Goal: Task Accomplishment & Management: Complete application form

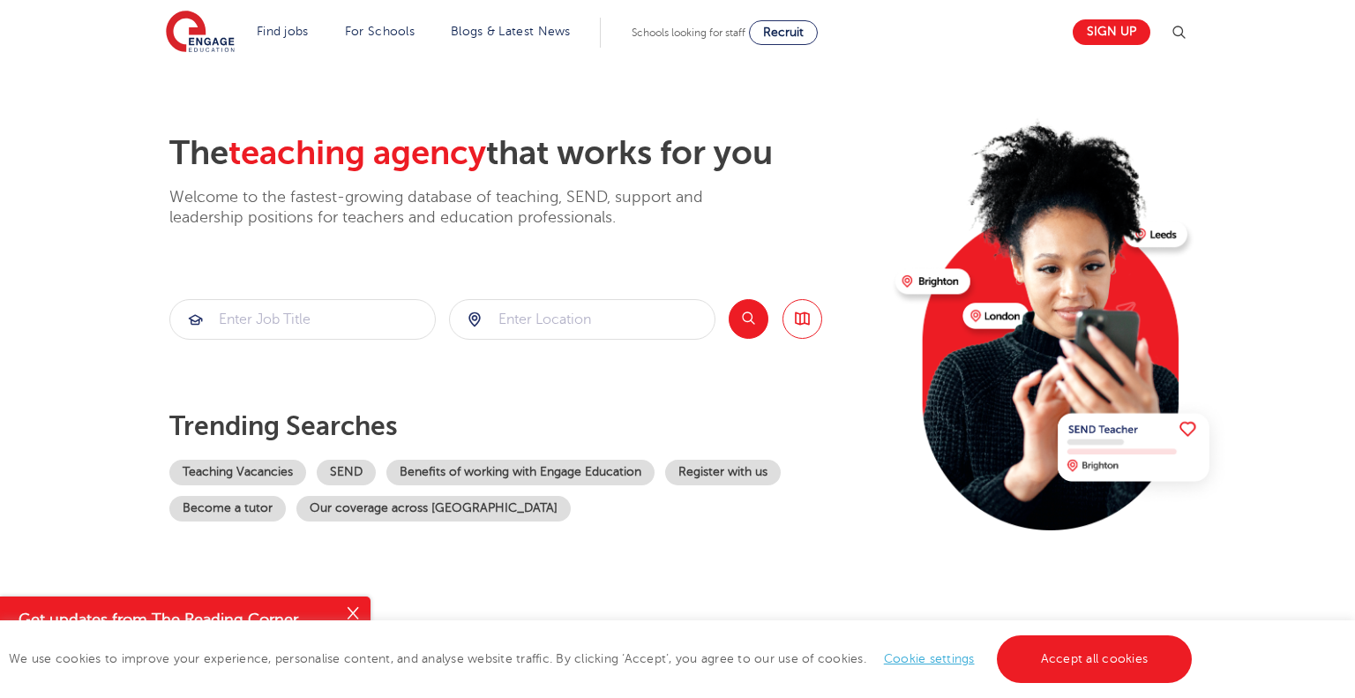
scroll to position [25, 0]
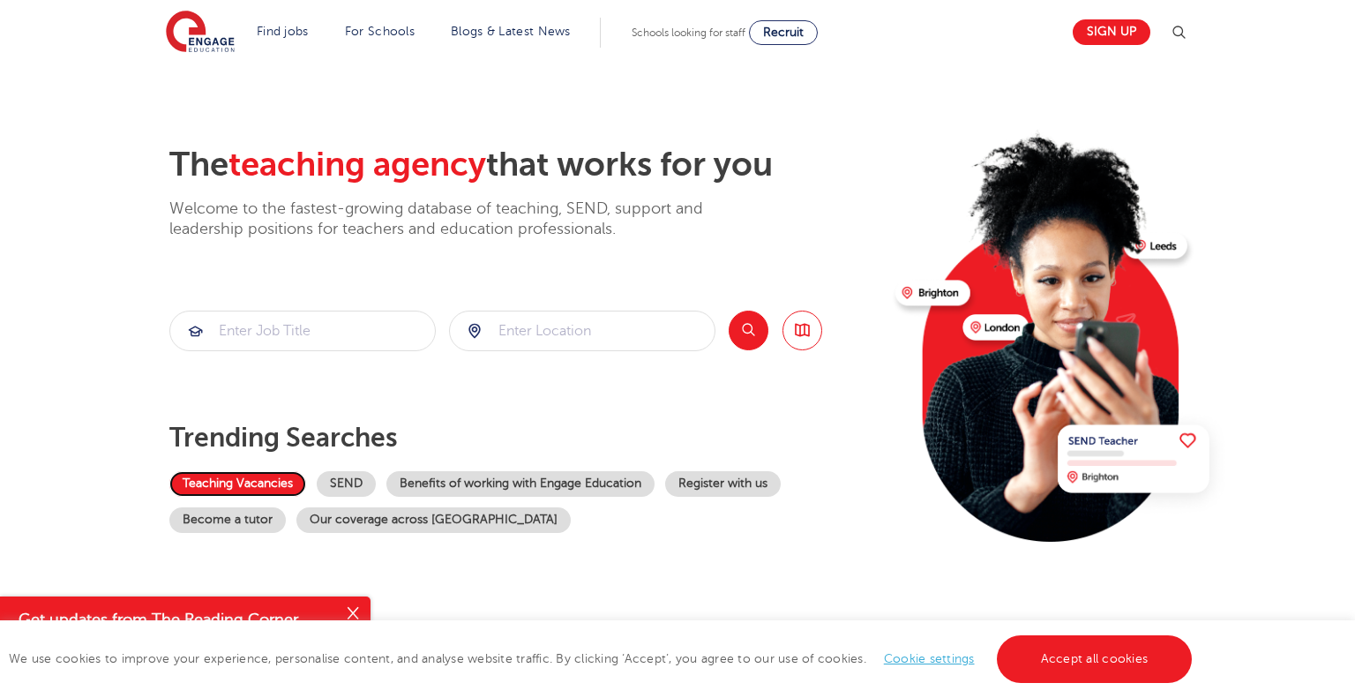
click at [201, 486] on link "Teaching Vacancies" at bounding box center [237, 484] width 137 height 26
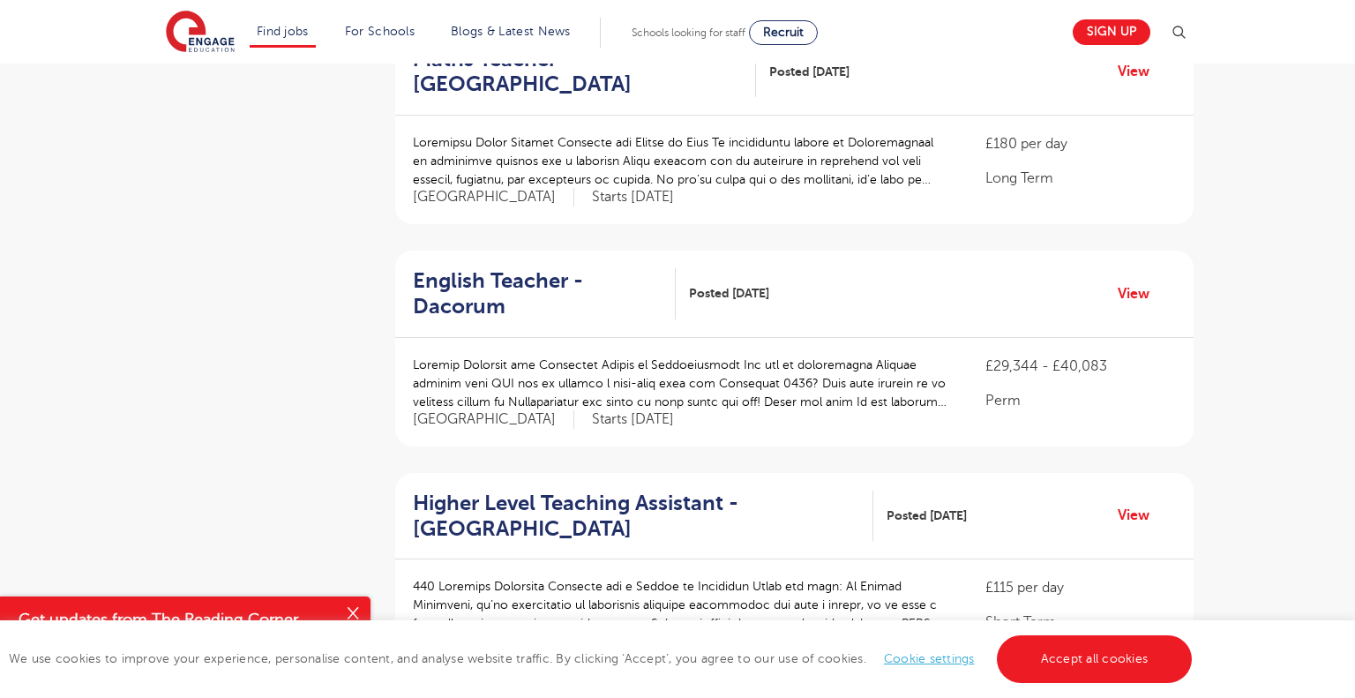
scroll to position [1764, 0]
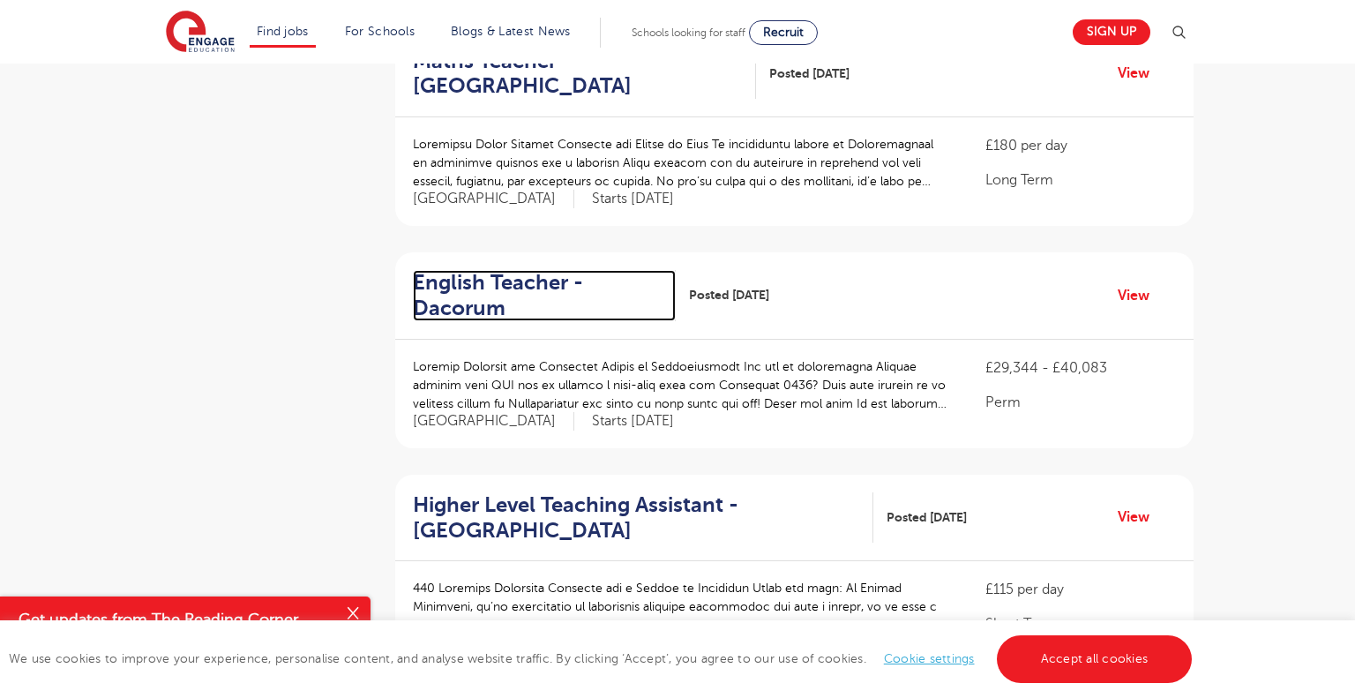
click at [480, 270] on h2 "English Teacher - Dacorum" at bounding box center [537, 295] width 249 height 51
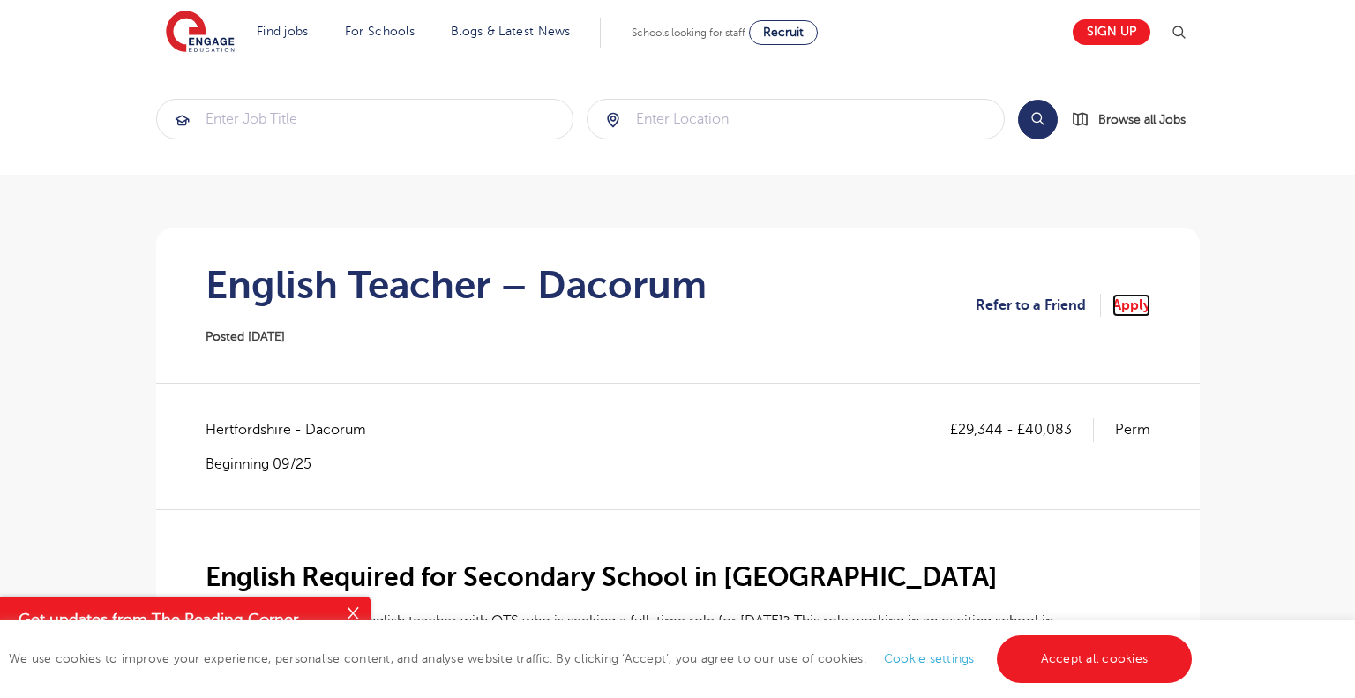
click at [1125, 302] on link "Apply" at bounding box center [1131, 305] width 38 height 23
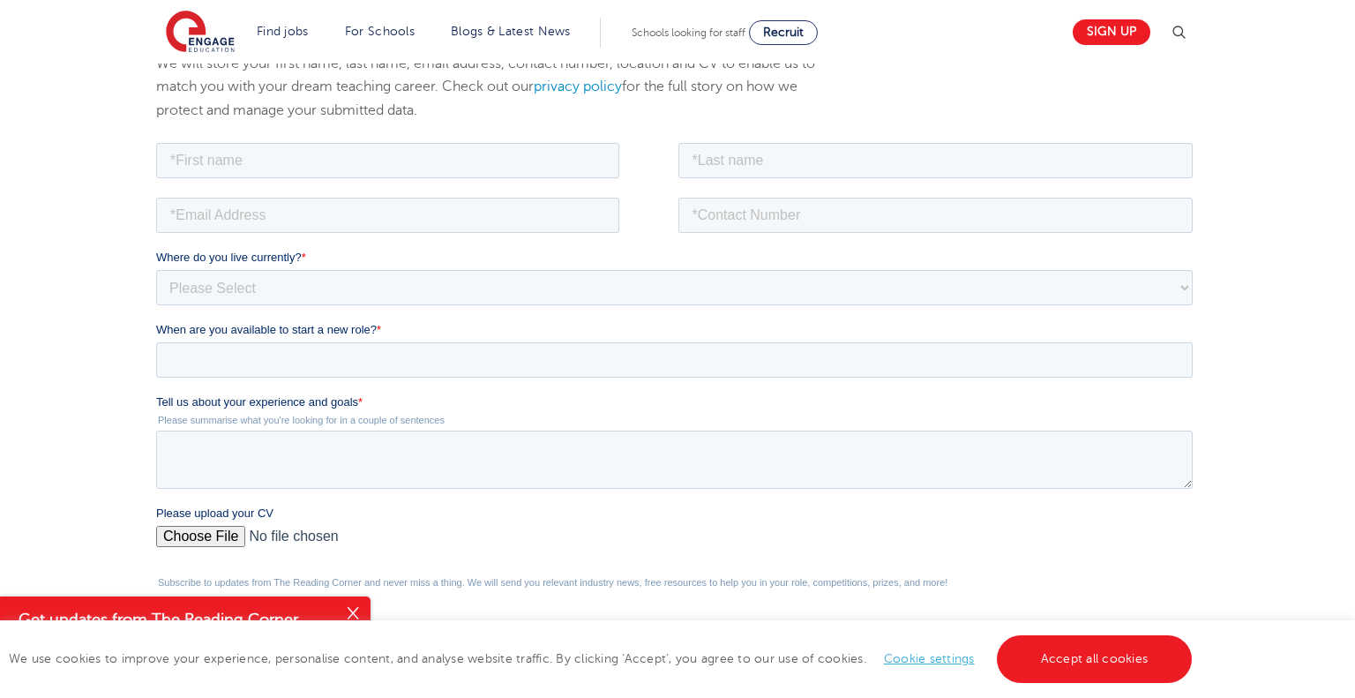
scroll to position [240, 0]
click at [182, 451] on textarea "Tell us about your experience and goals *" at bounding box center [673, 458] width 1036 height 58
paste textarea "am looking for a teaching position where I can share my passion for [insert sub…"
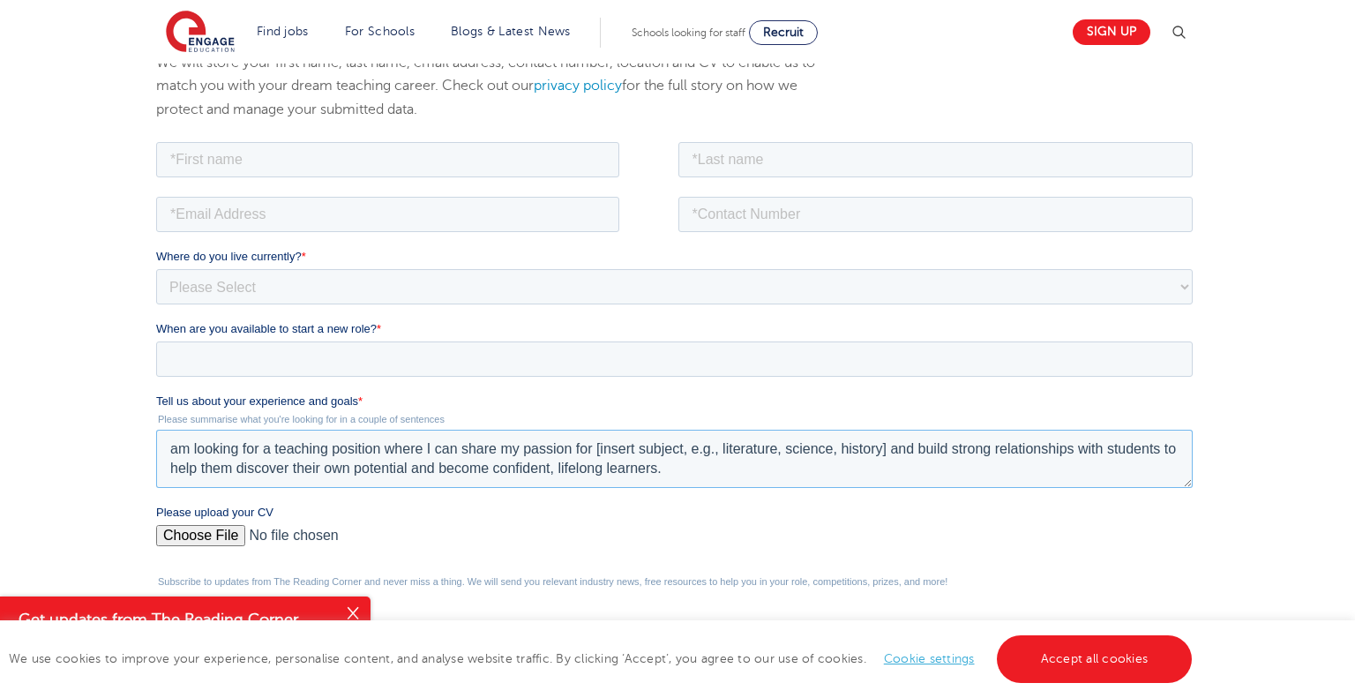
click at [173, 443] on textarea "am looking for a teaching position where I can share my passion for [insert sub…" at bounding box center [673, 458] width 1036 height 58
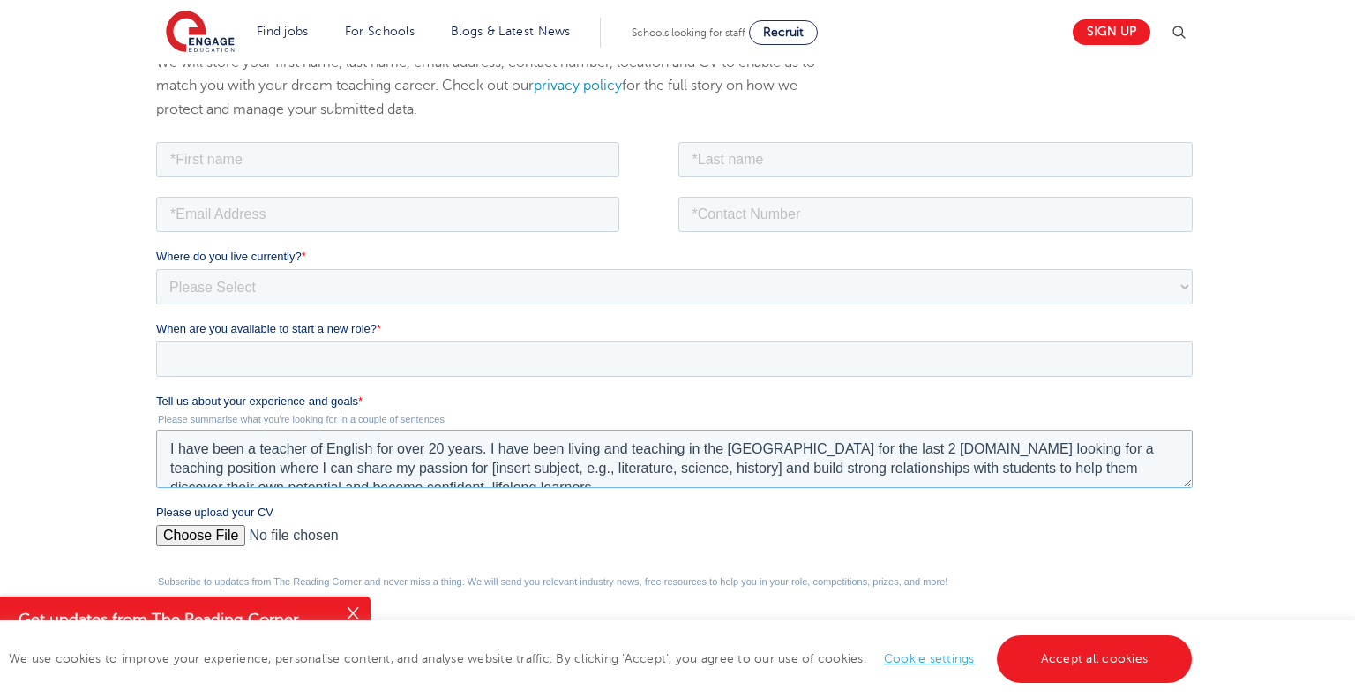
click at [830, 448] on textarea "I have been a teacher of English for over 20 years. I have been living and teac…" at bounding box center [673, 458] width 1036 height 58
click at [892, 446] on textarea "I have been a teacher of English for over 20 years. I have been living and teac…" at bounding box center [673, 458] width 1036 height 58
click at [890, 446] on textarea "I have been a teacher of English for over 20 years. I have been living and teac…" at bounding box center [673, 458] width 1036 height 58
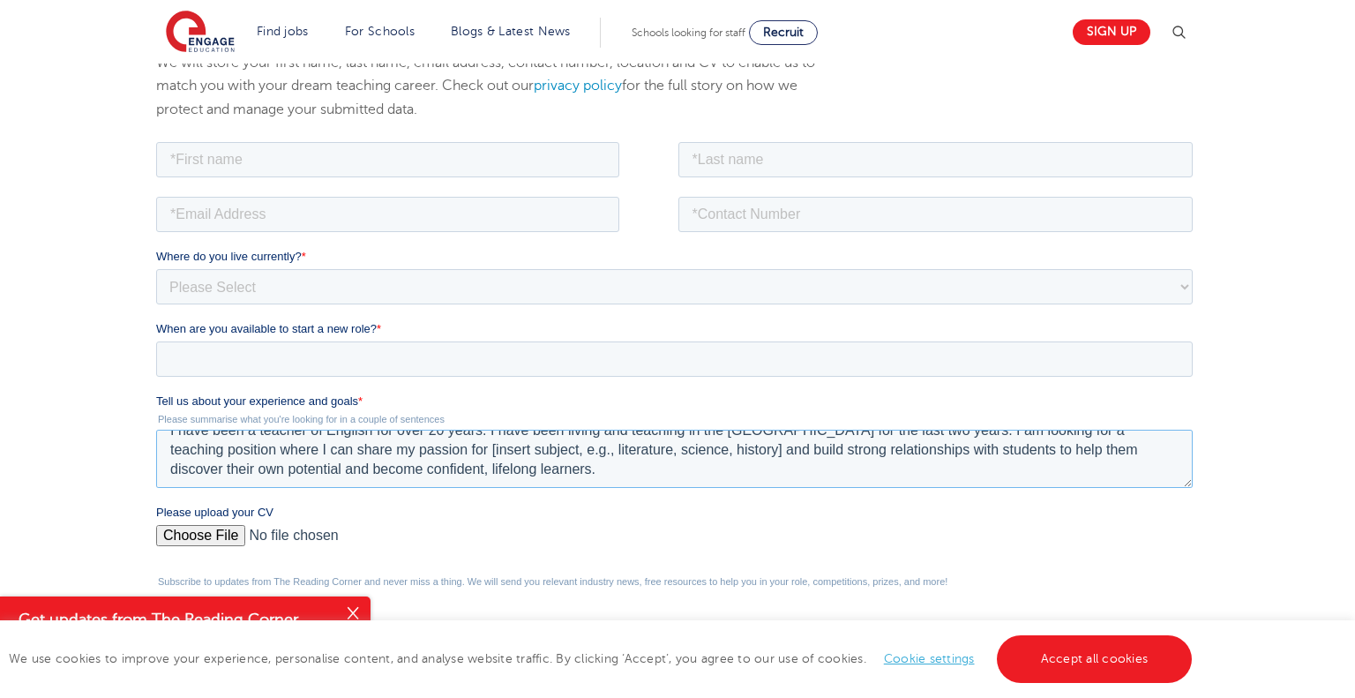
click at [623, 447] on textarea "I have been a teacher of English for over 20 years. I have been living and teac…" at bounding box center [673, 458] width 1036 height 58
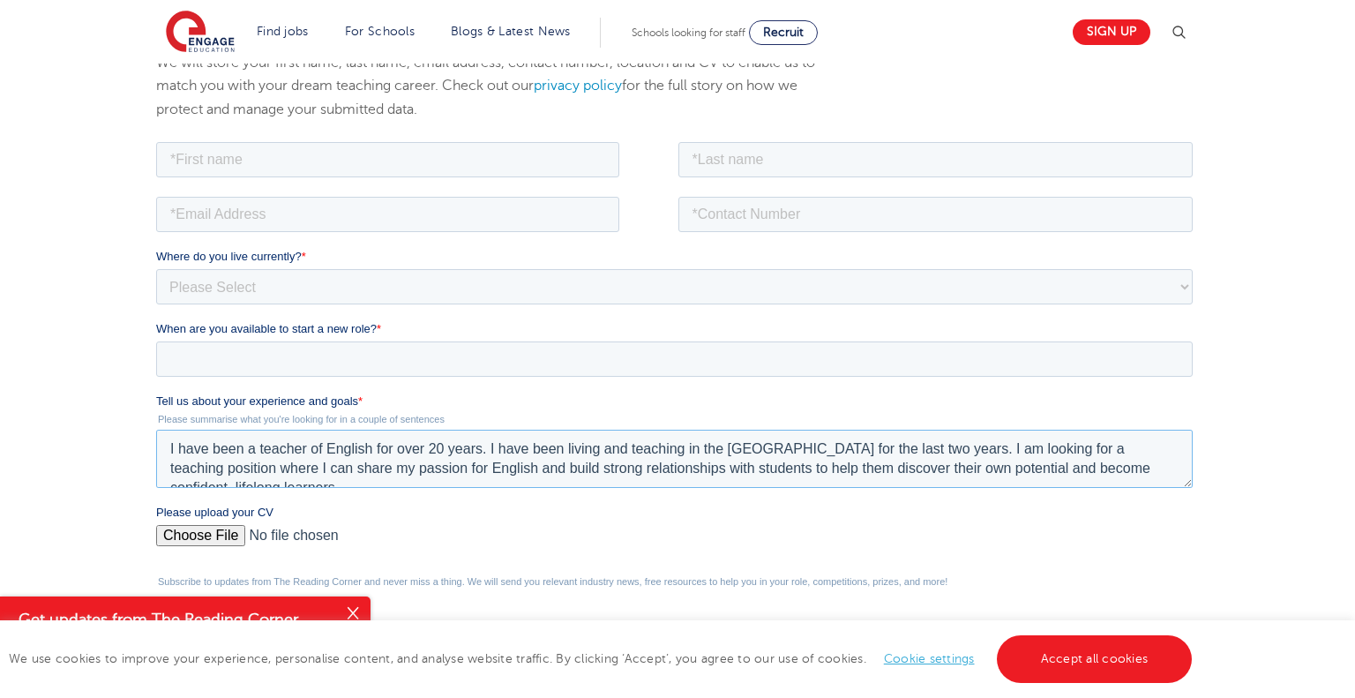
type textarea "I have been a teacher of English for over 20 years. I have been living and teac…"
click at [179, 356] on input "When are you available to start a new role? *" at bounding box center [673, 357] width 1036 height 35
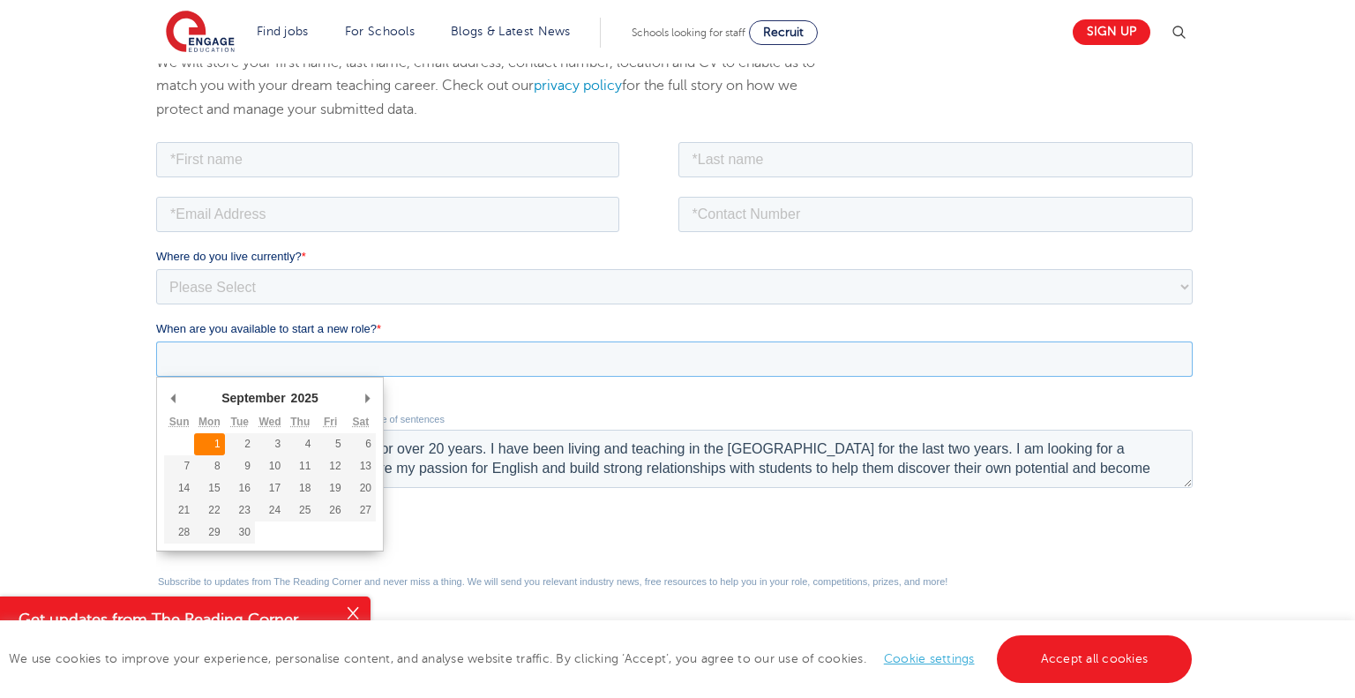
type div "2025-09-01"
type input "2025/09/01"
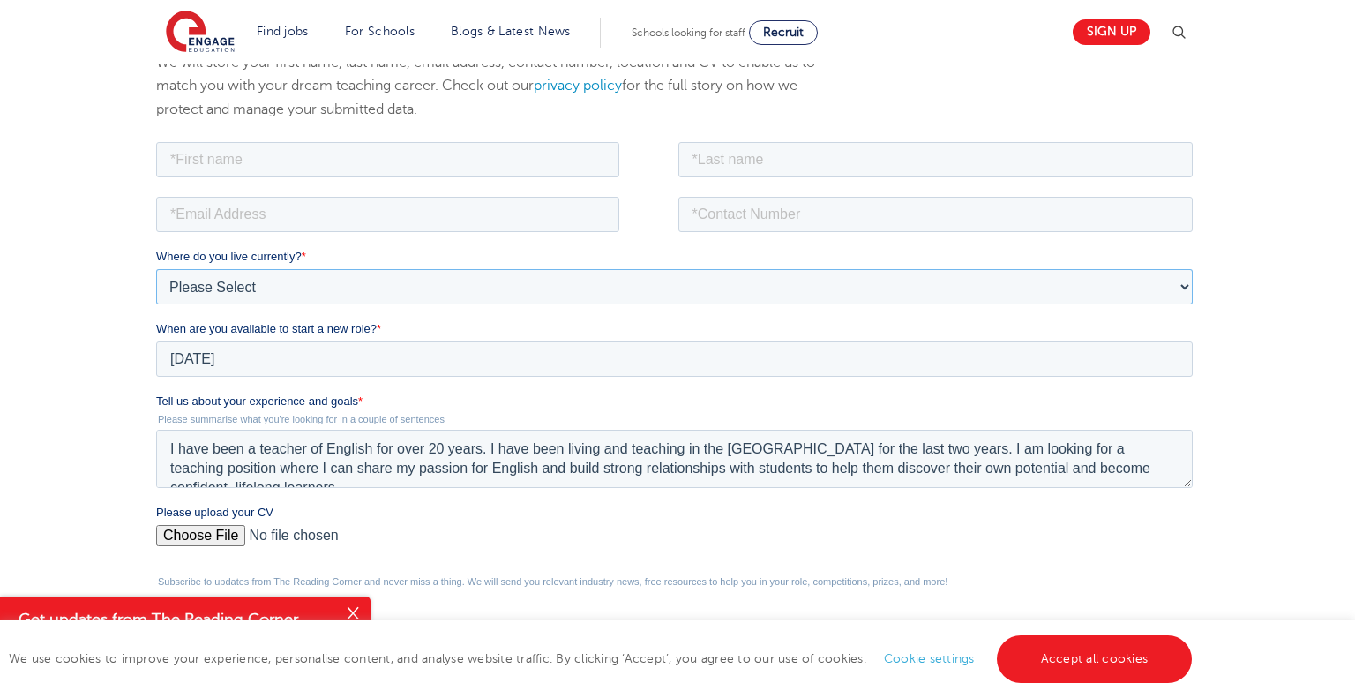
click at [217, 285] on select "Please Select UK Canada Ireland Australia New Zealand Europe USA South Africa J…" at bounding box center [673, 285] width 1036 height 35
select select "UK"
click at [155, 268] on select "Please Select UK Canada Ireland Australia New Zealand Europe USA South Africa J…" at bounding box center [673, 285] width 1036 height 35
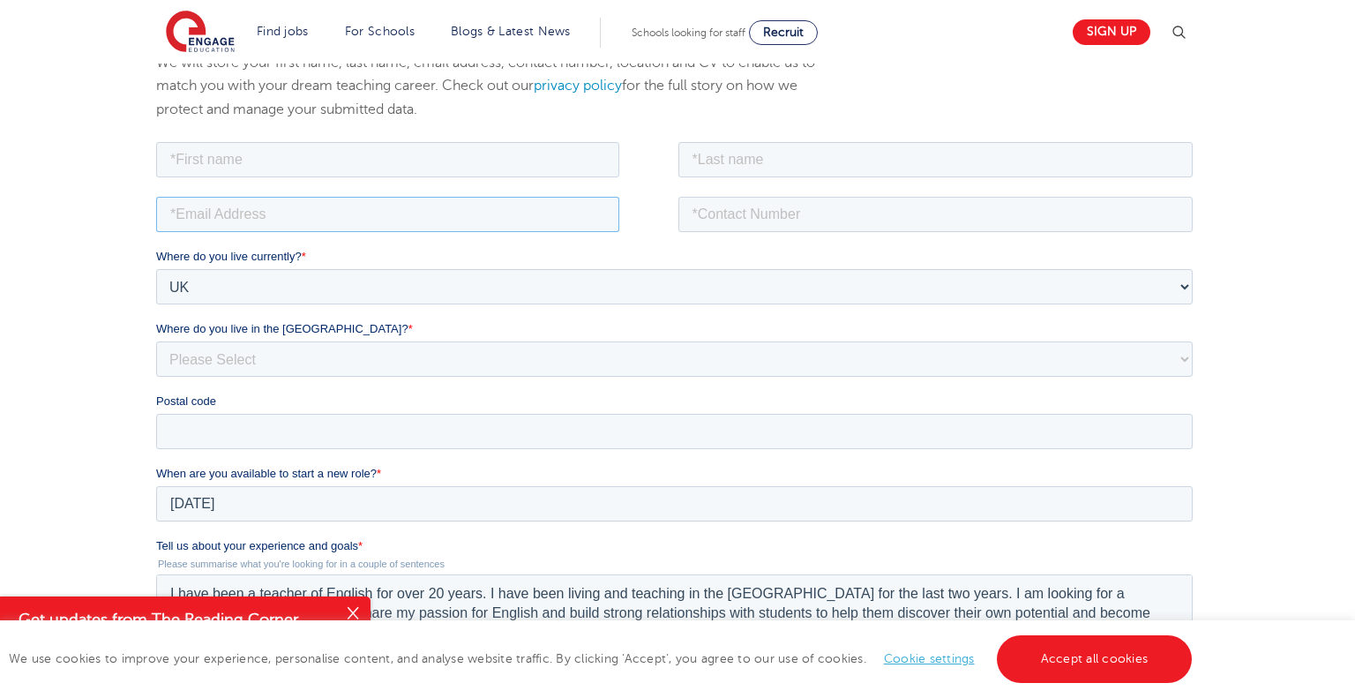
click at [288, 213] on input "email" at bounding box center [386, 213] width 463 height 35
type input "regalcamara@live.com"
type input "Karlene"
type input "Simpson-Rowe"
type input "07424780882"
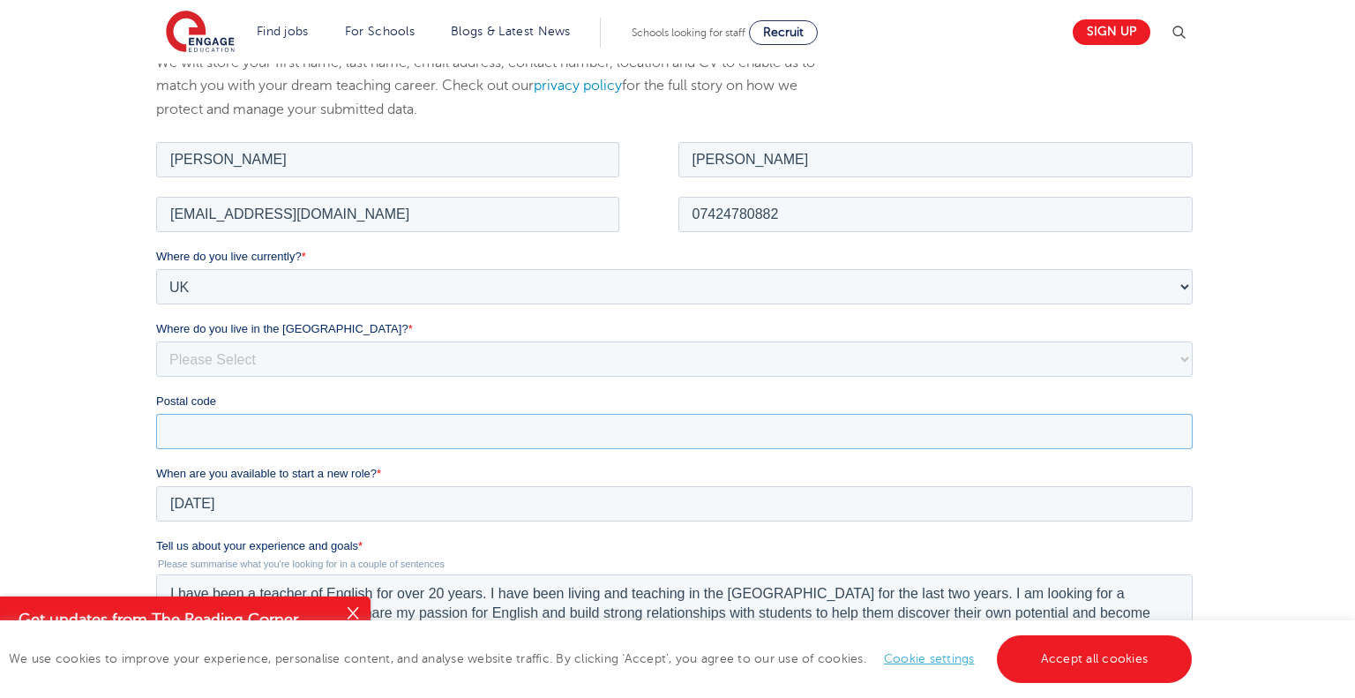
type input "CO15 2NL"
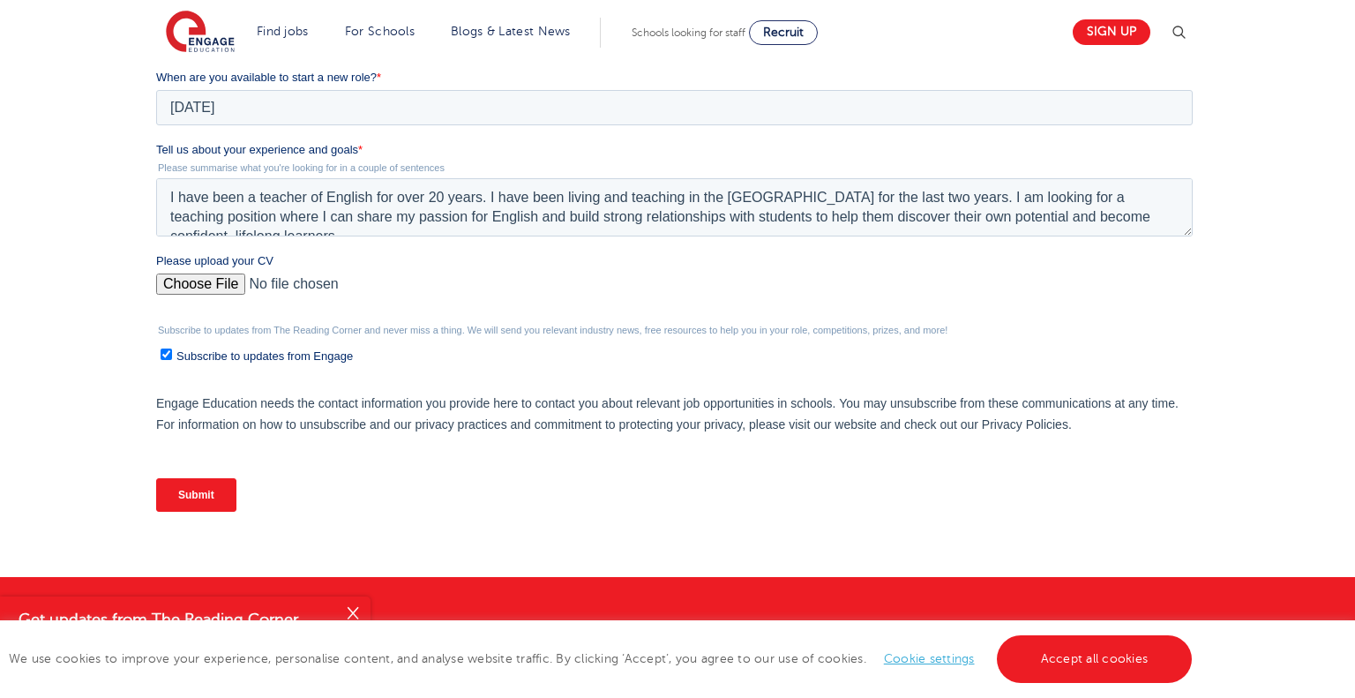
scroll to position [642, 0]
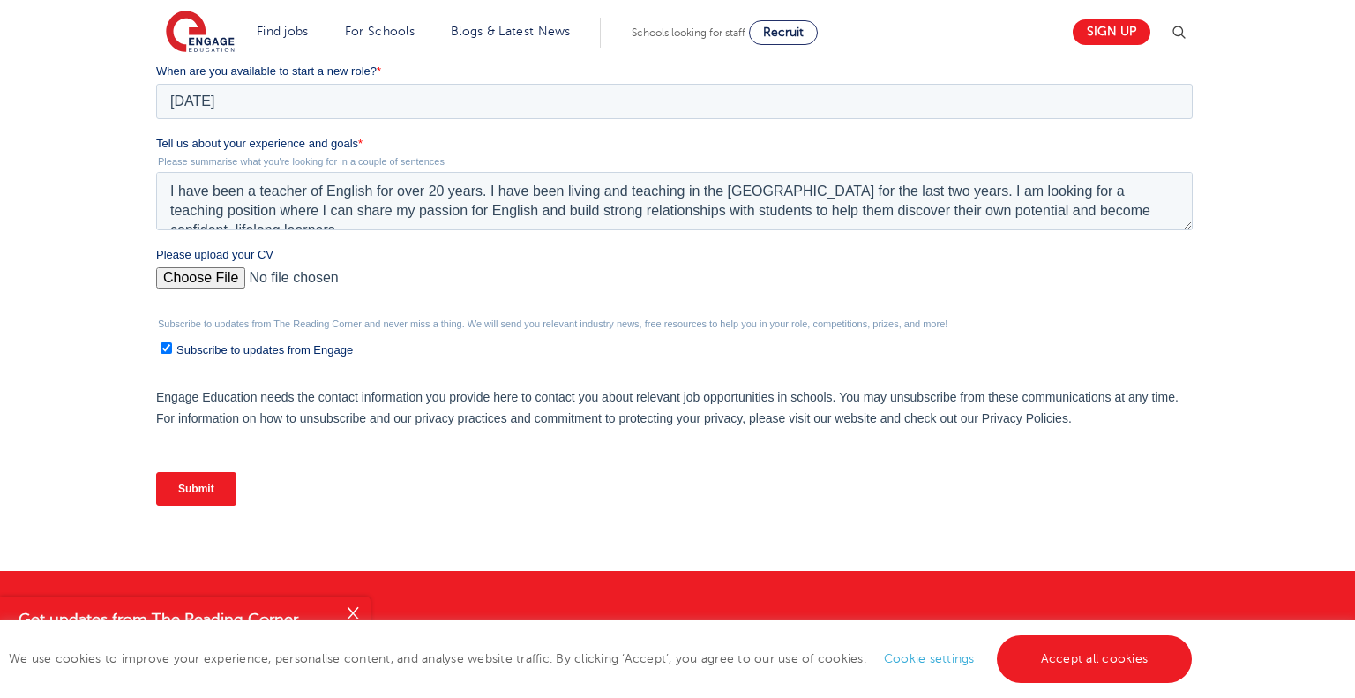
click at [220, 276] on input "Please upload your CV" at bounding box center [673, 284] width 1036 height 35
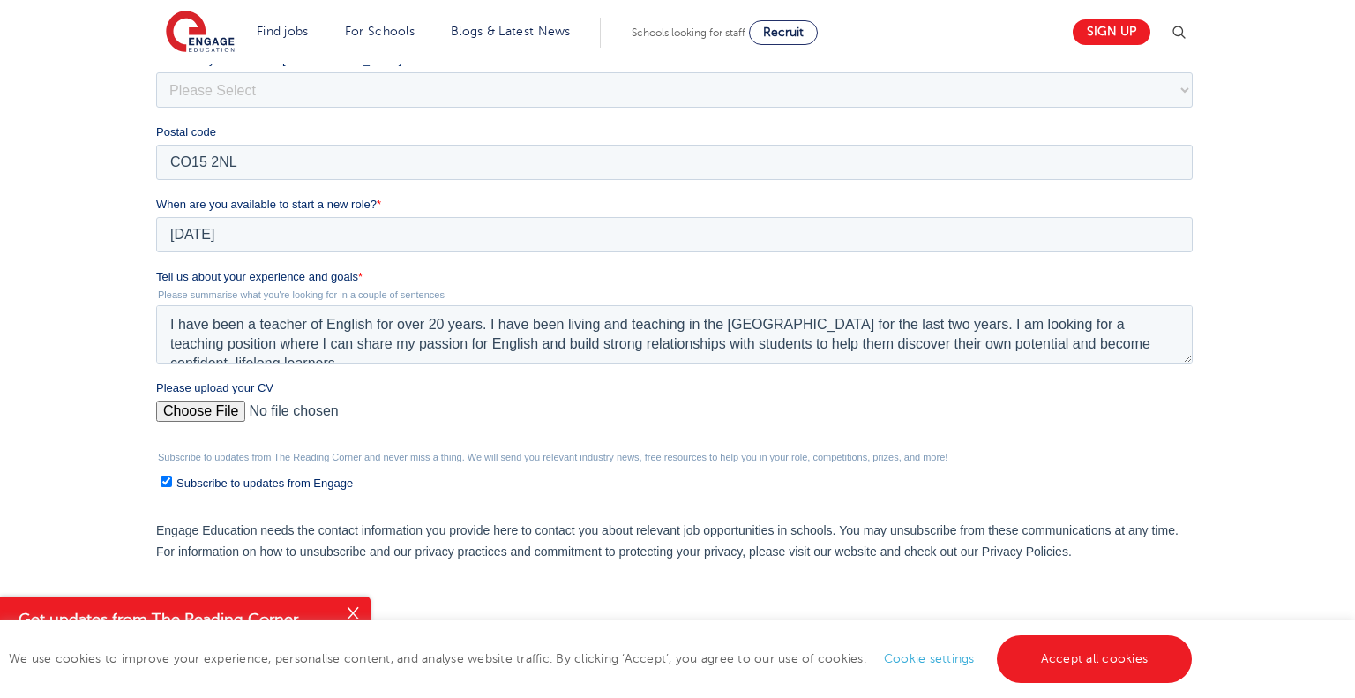
scroll to position [510, 0]
click at [354, 601] on button "Close" at bounding box center [352, 613] width 35 height 35
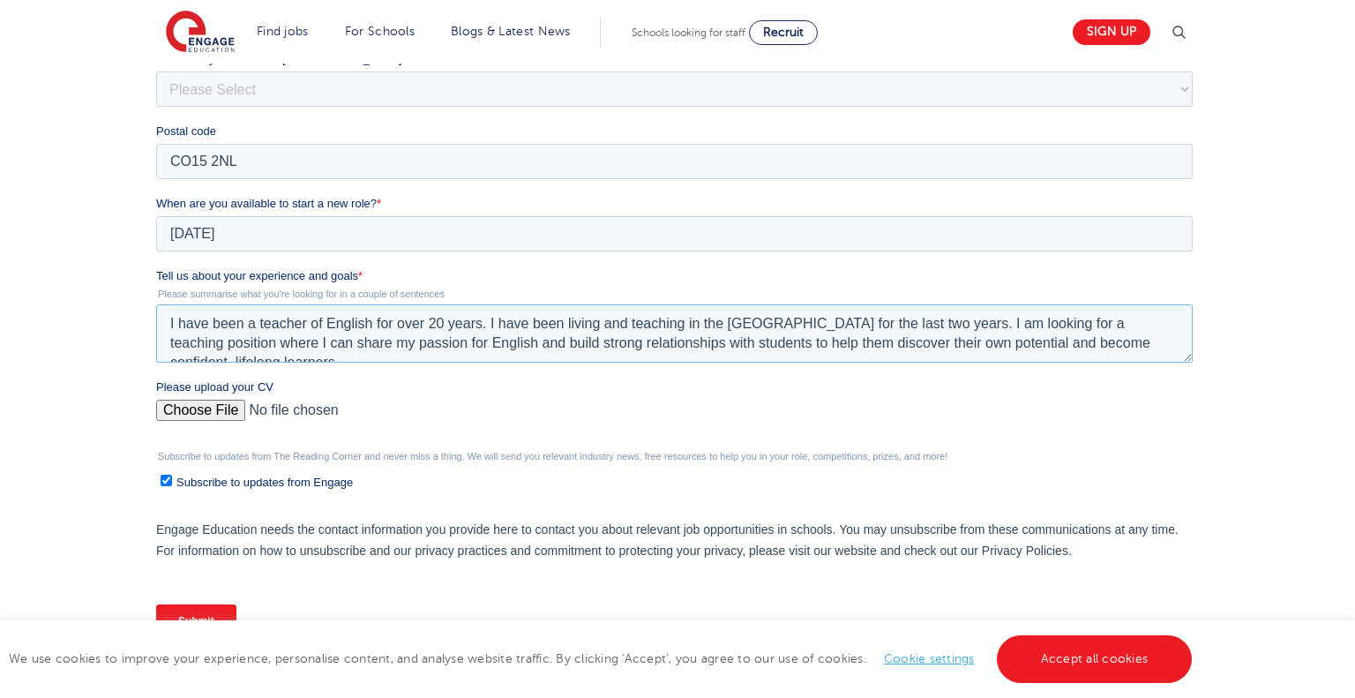
click at [251, 326] on textarea "I have been a teacher of English for over 20 years. I have been living and teac…" at bounding box center [673, 333] width 1036 height 58
click at [314, 325] on textarea "I am an international a teacher of English for over 20 years. I have been livin…" at bounding box center [673, 333] width 1036 height 58
click at [356, 324] on textarea "I am an international teacher of English for over 20 years. I have been living …" at bounding box center [673, 333] width 1036 height 58
click at [514, 322] on textarea "I am an international teacher who has been teachingof English for over 20 years…" at bounding box center [673, 333] width 1036 height 58
click at [743, 323] on textarea "I am an international teacher who has been teaching English for over 20 years. …" at bounding box center [673, 333] width 1036 height 58
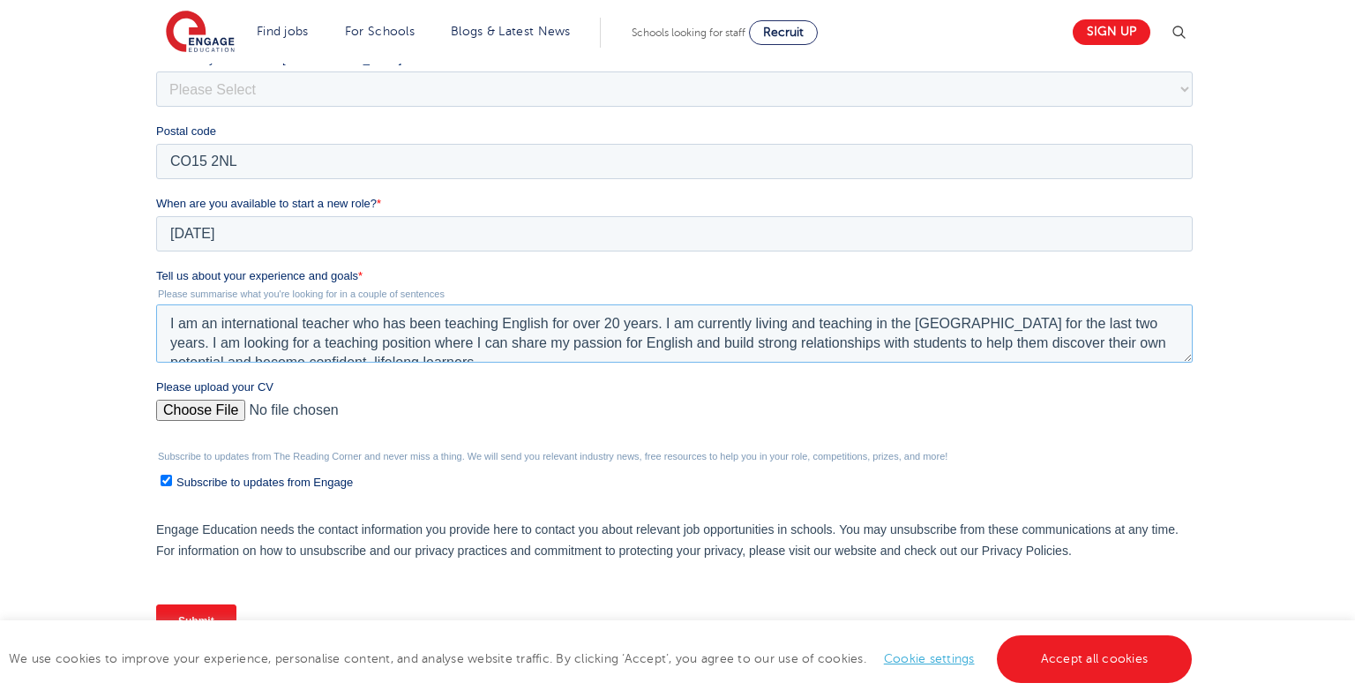
click at [875, 324] on textarea "I am an international teacher who has been teaching English for over 20 years. …" at bounding box center [673, 333] width 1036 height 58
click at [856, 323] on textarea "I am an international teacher who has been teaching English for over 20 years. …" at bounding box center [673, 333] width 1036 height 58
type textarea "I am an international teacher who has been teaching English for over 20 years. …"
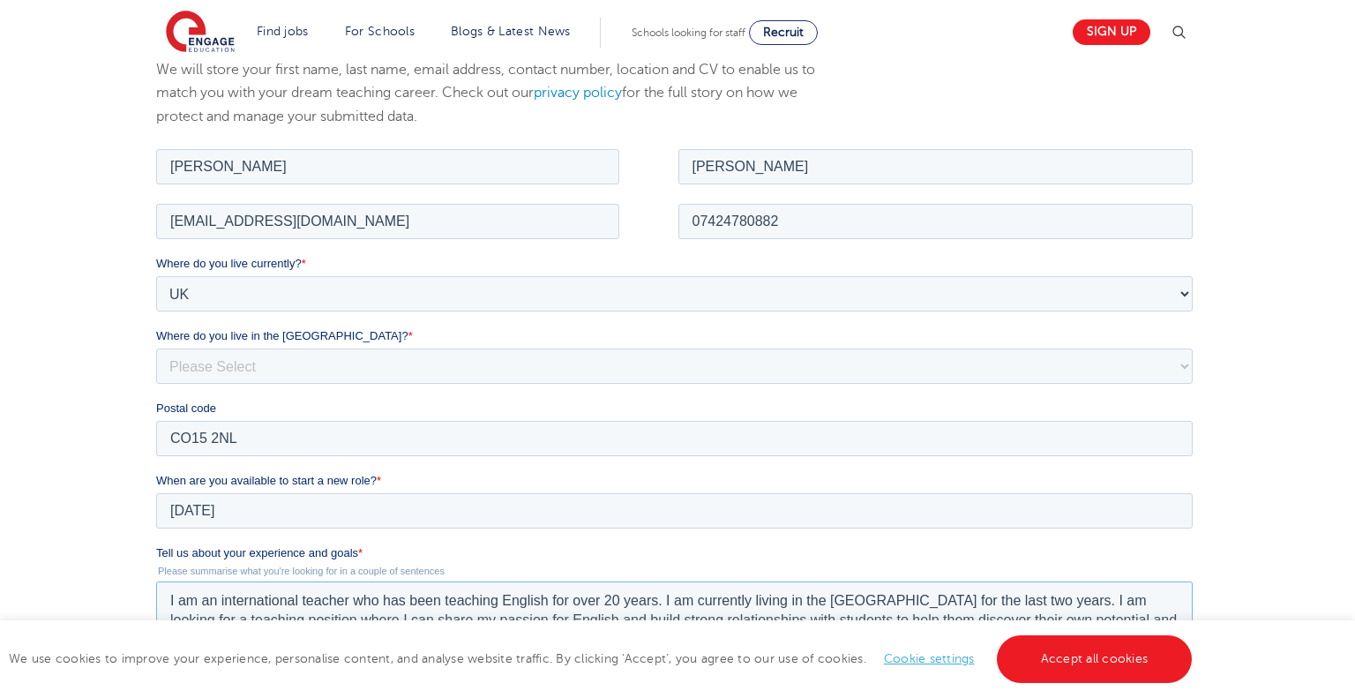
scroll to position [229, 0]
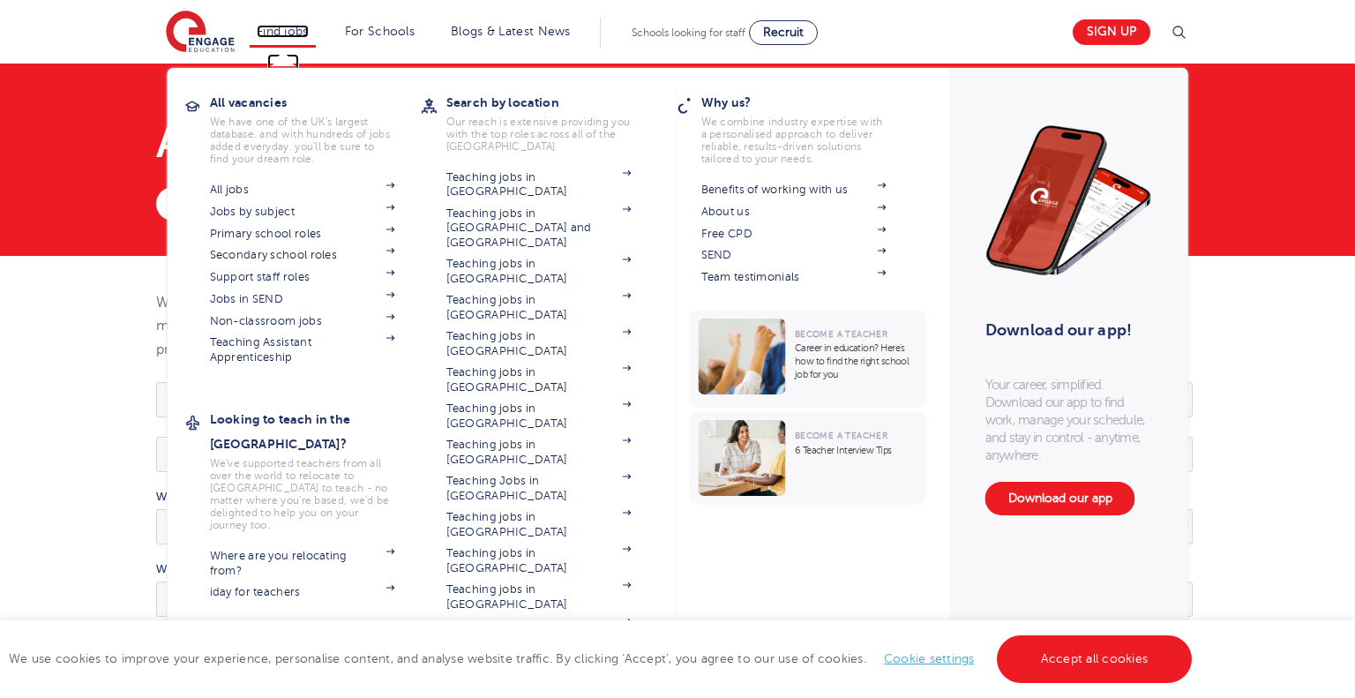
click at [283, 33] on link "Find jobs" at bounding box center [283, 31] width 52 height 13
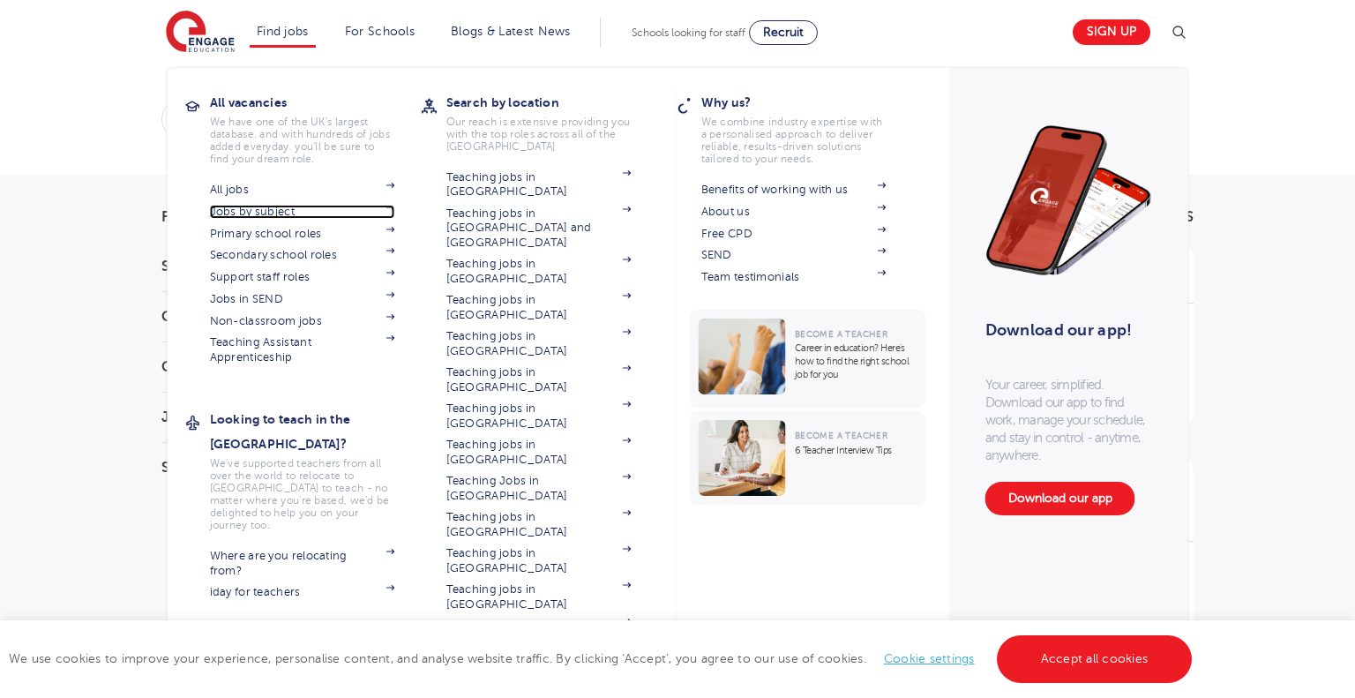
click at [251, 214] on link "Jobs by subject" at bounding box center [302, 212] width 185 height 14
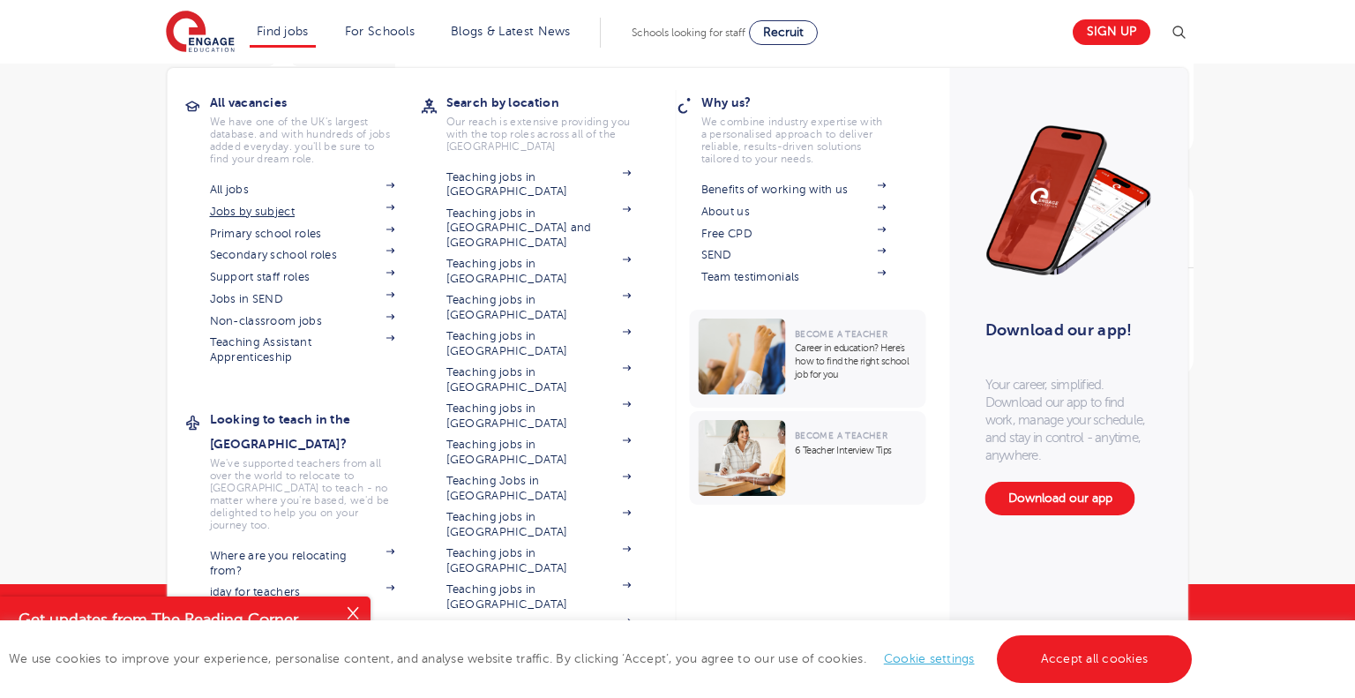
scroll to position [2084, 0]
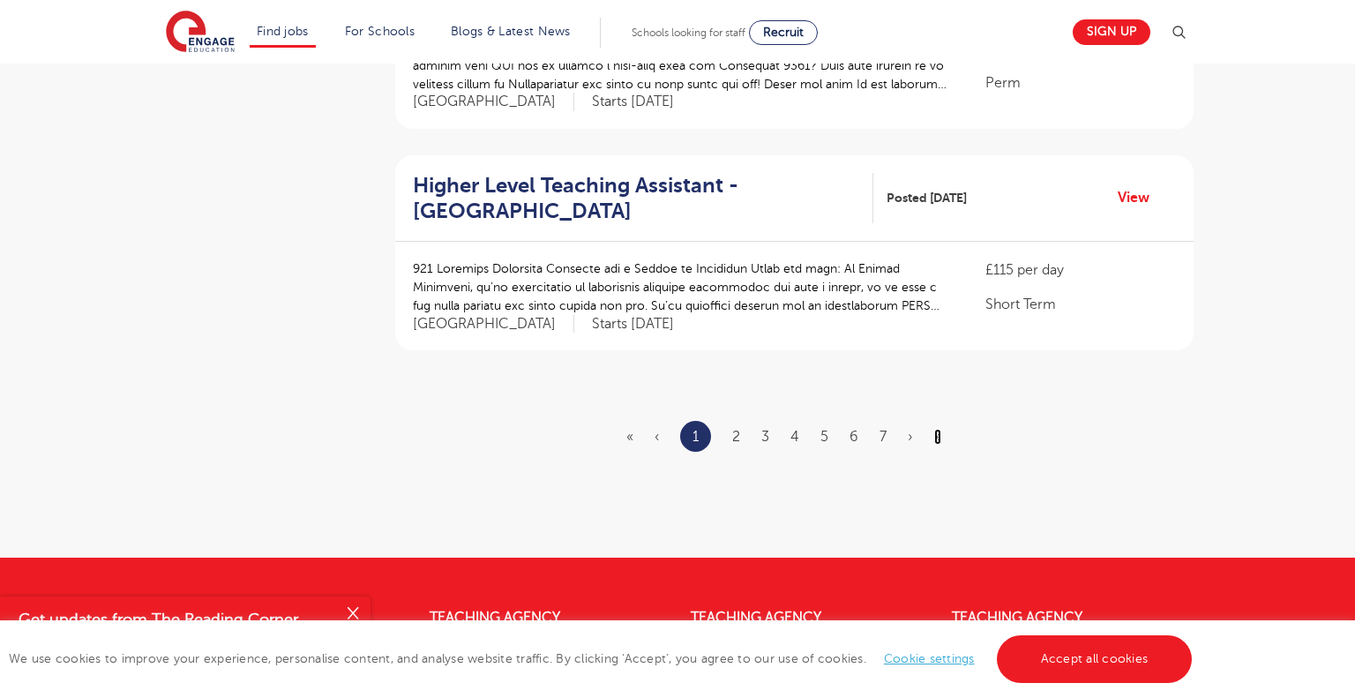
click at [937, 429] on link "»" at bounding box center [937, 437] width 7 height 16
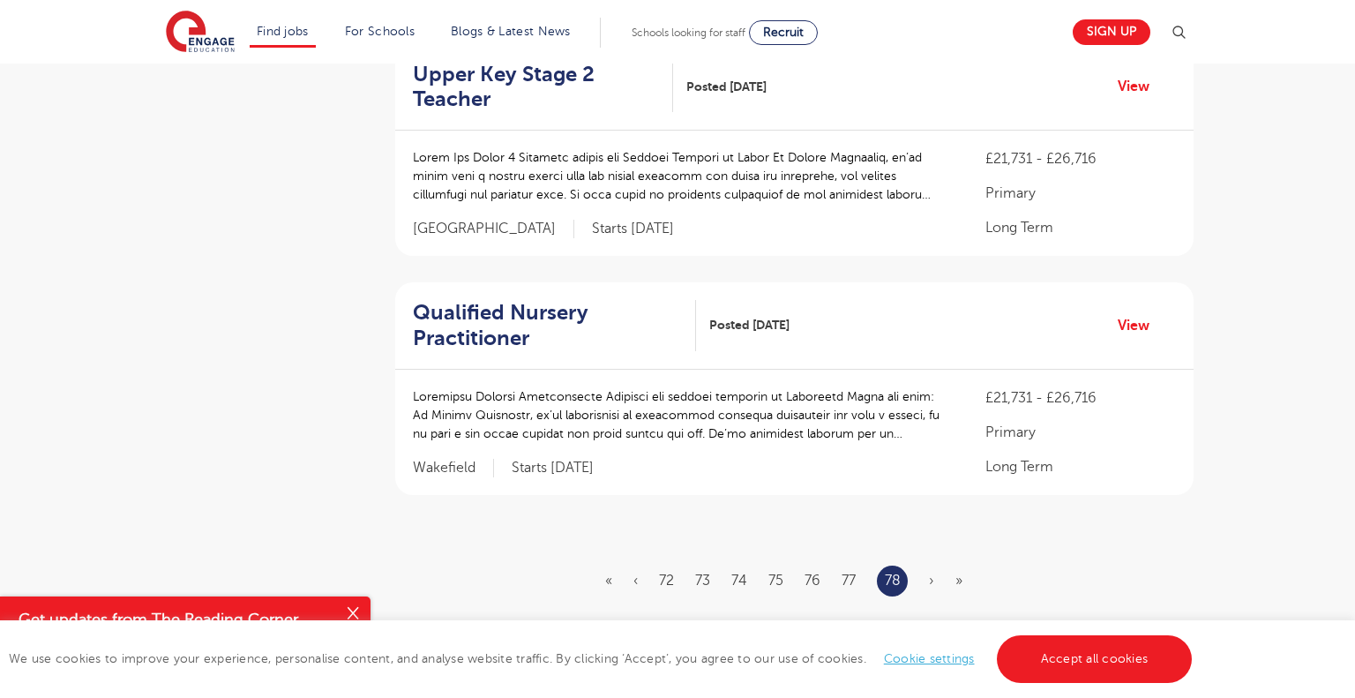
scroll to position [444, 0]
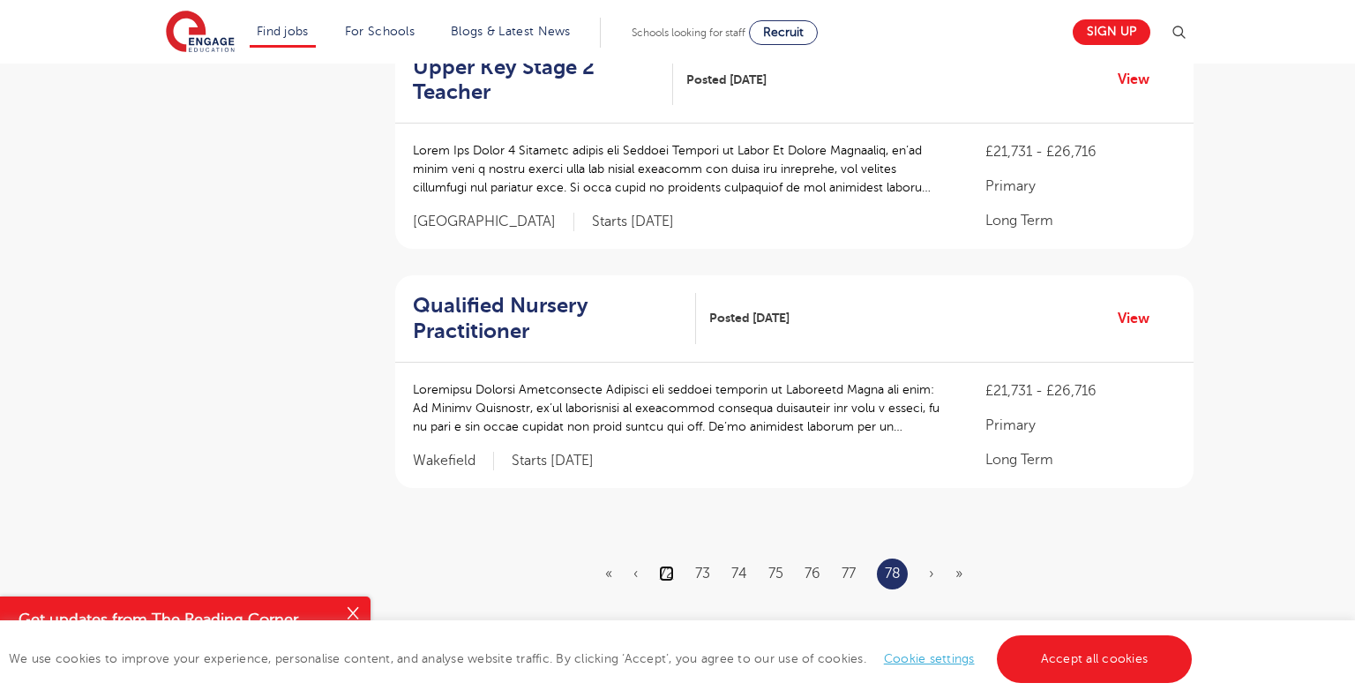
click at [667, 572] on link "72" at bounding box center [666, 573] width 15 height 16
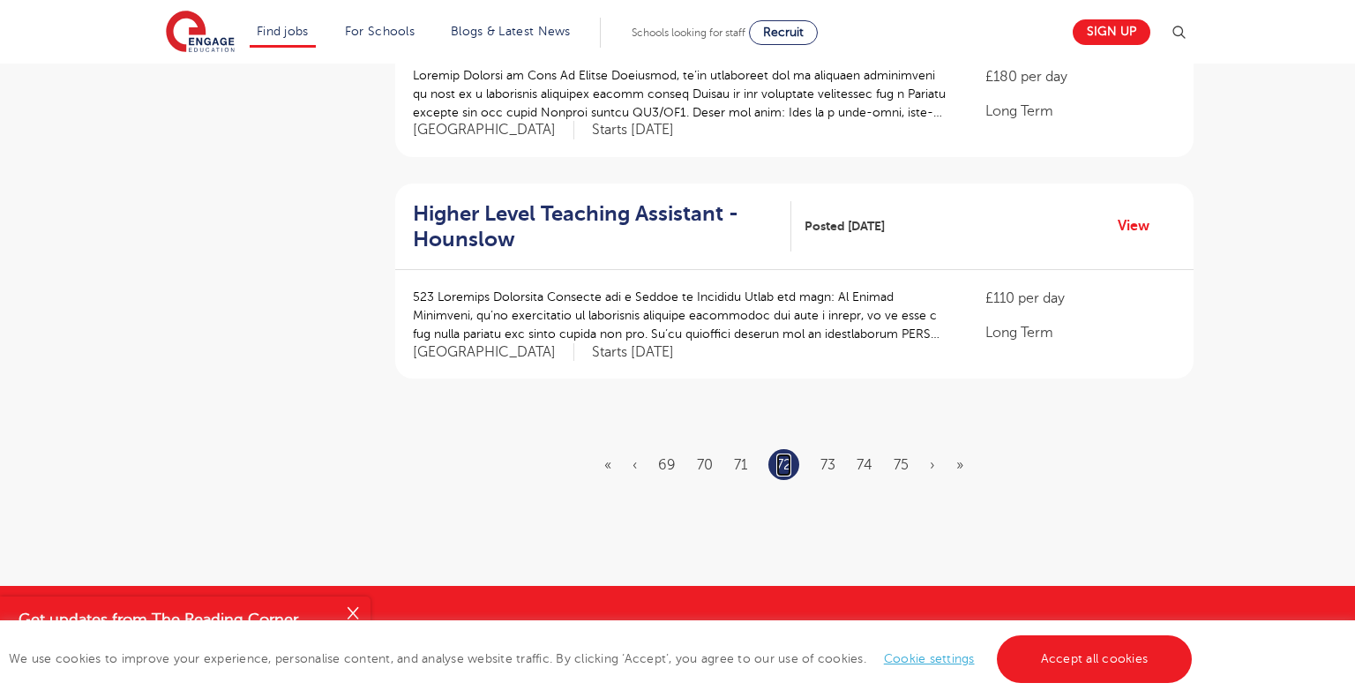
scroll to position [2039, 0]
click at [741, 456] on link "71" at bounding box center [740, 464] width 13 height 16
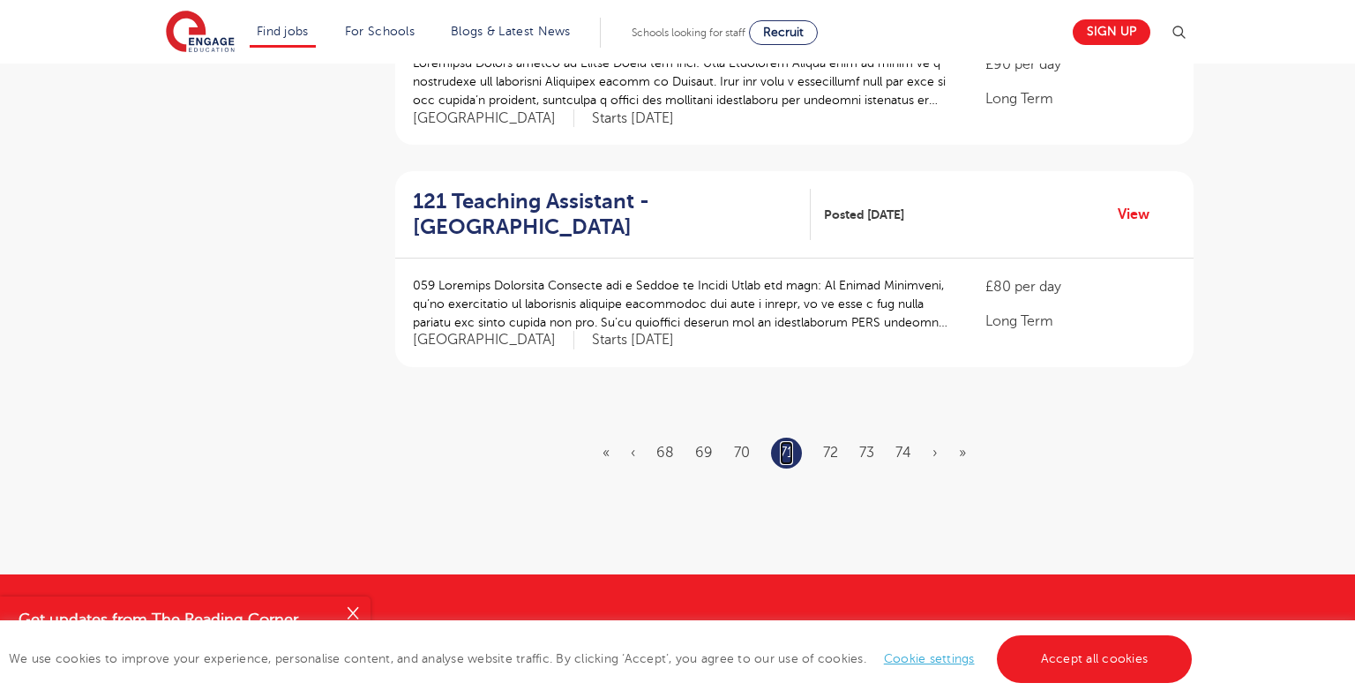
scroll to position [2070, 0]
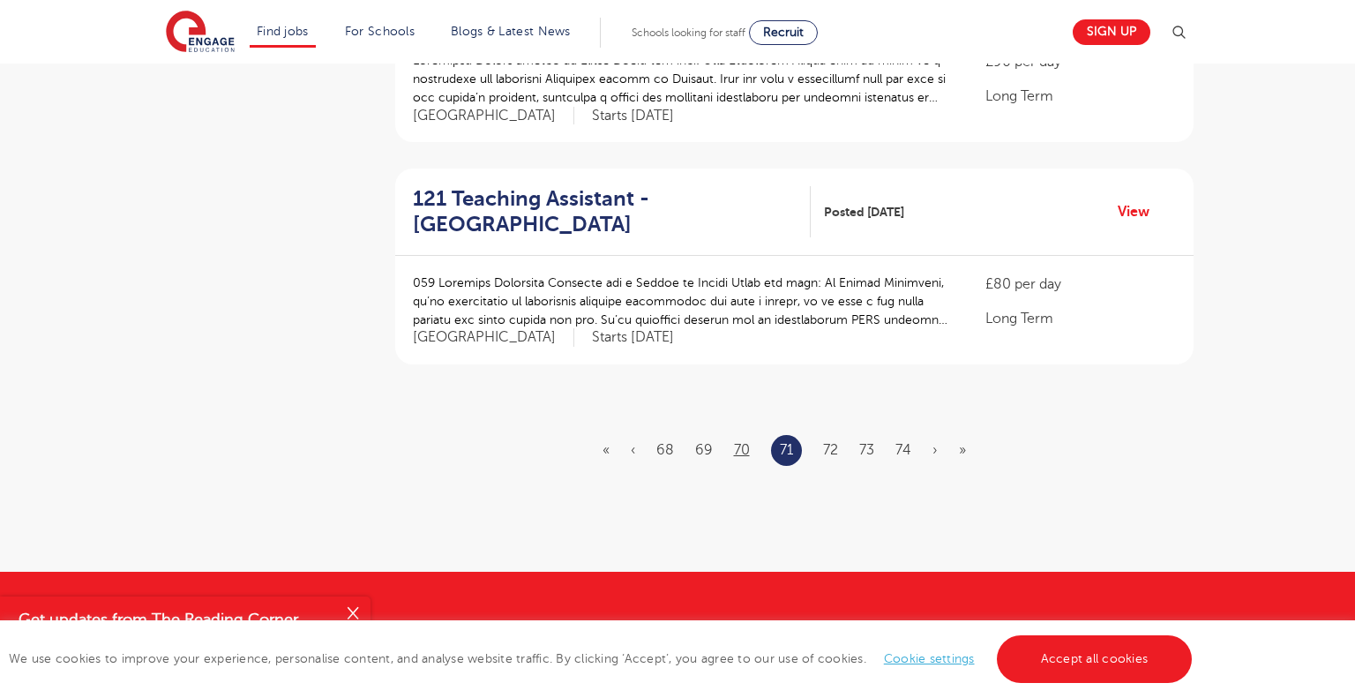
click at [742, 442] on link "70" at bounding box center [742, 450] width 16 height 16
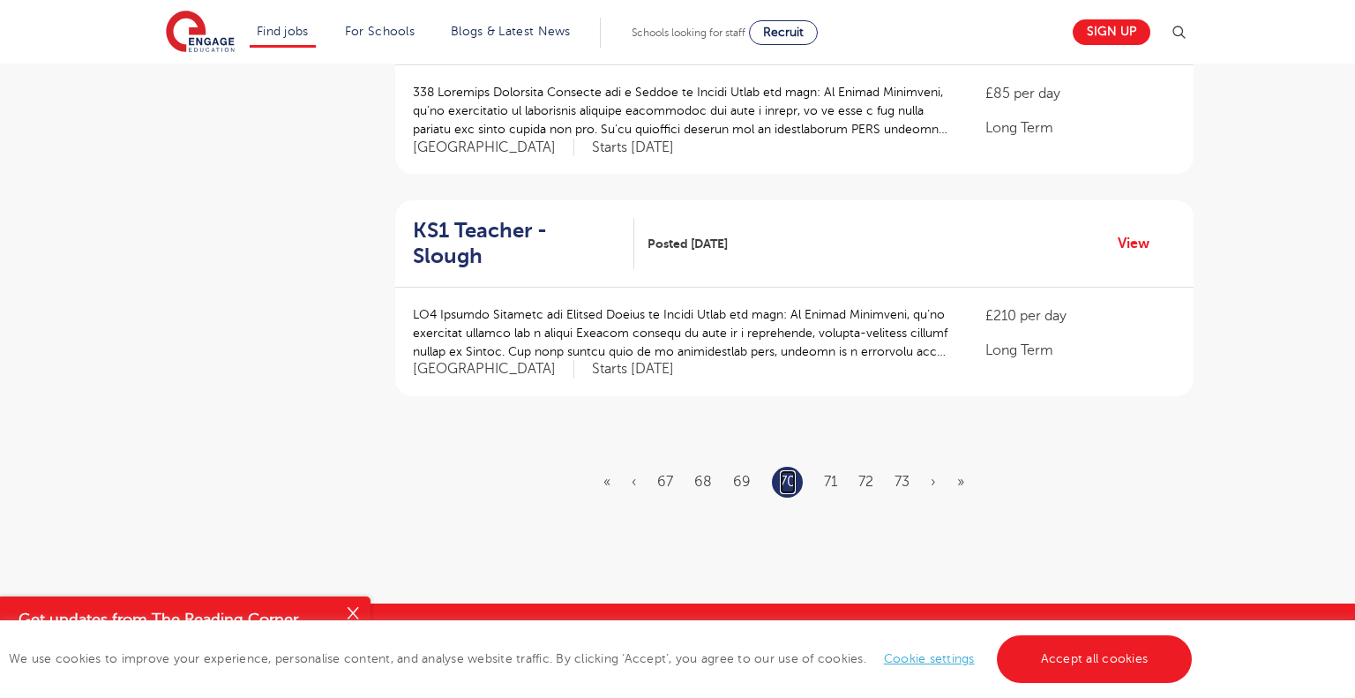
scroll to position [2047, 0]
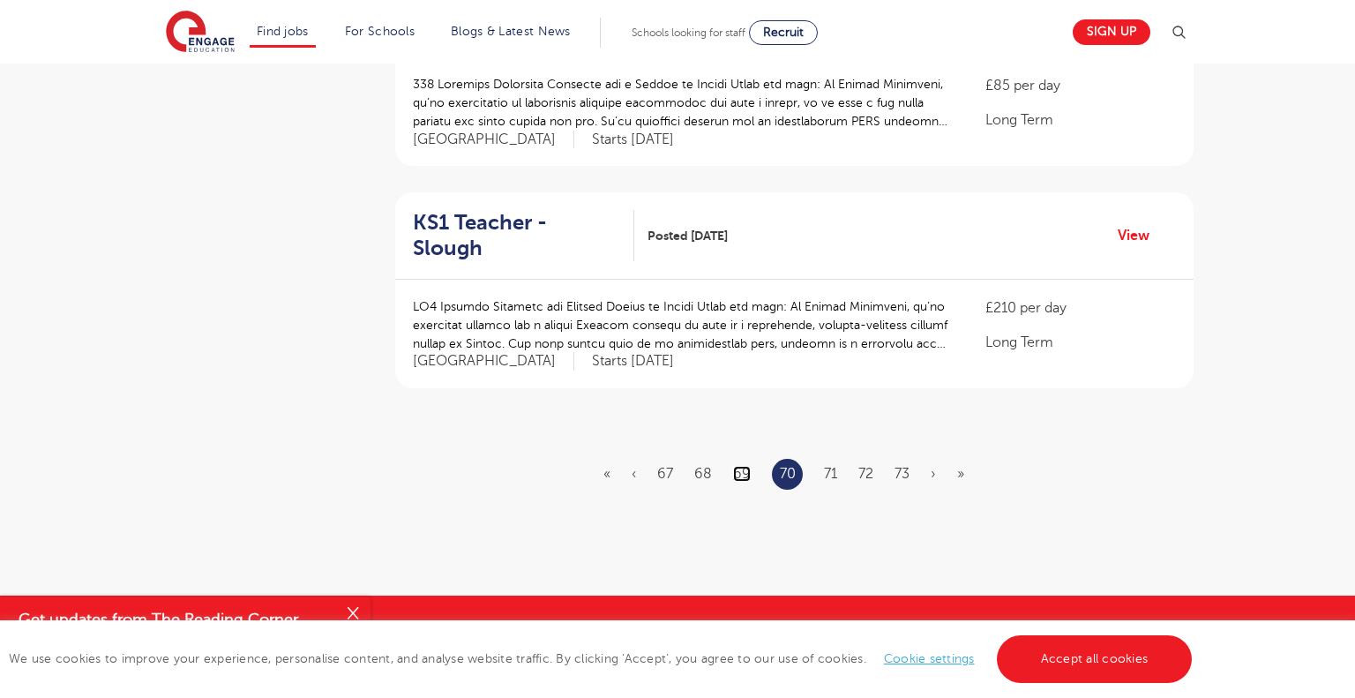
click at [734, 466] on link "69" at bounding box center [742, 474] width 18 height 16
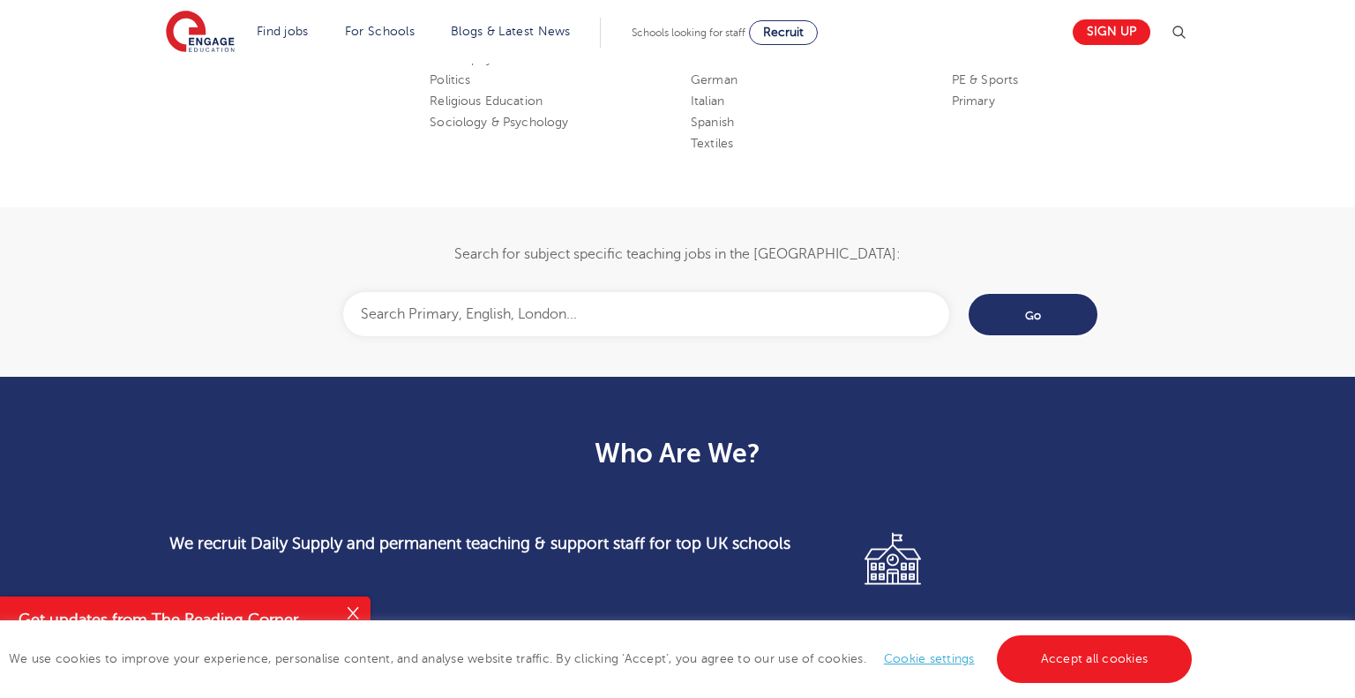
scroll to position [1291, 0]
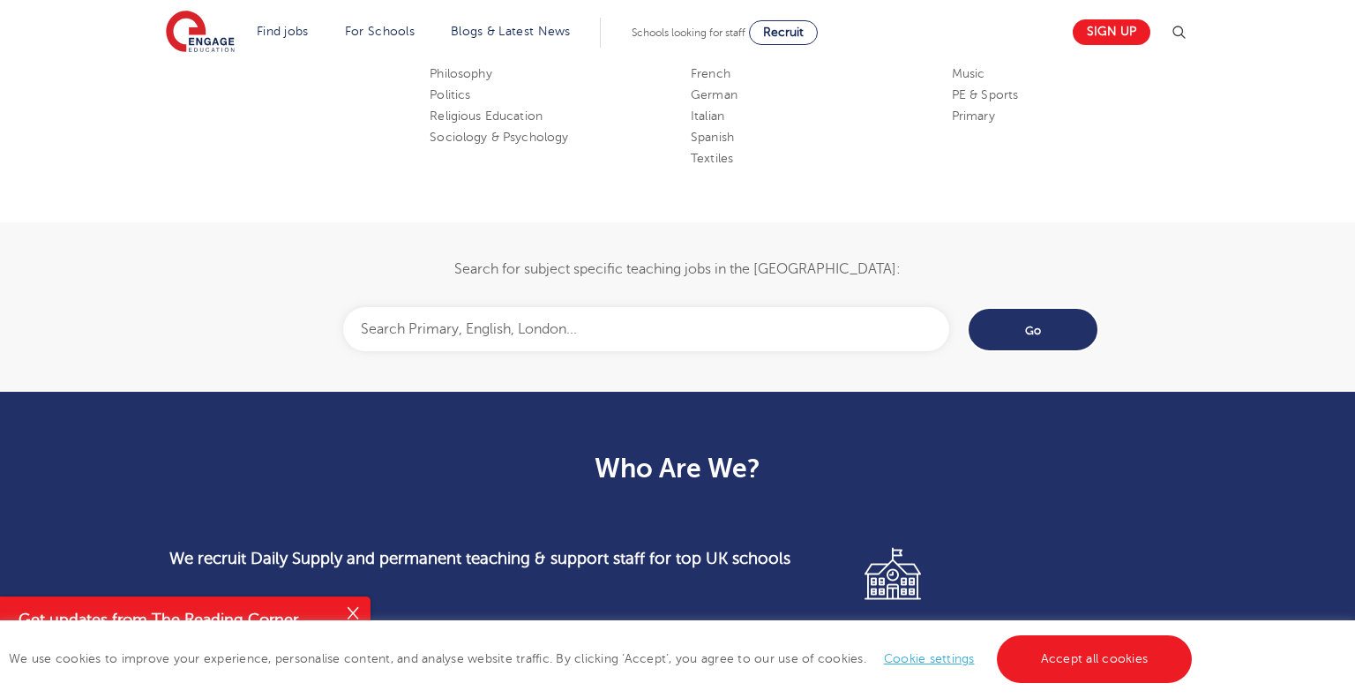
click at [574, 329] on input "text" at bounding box center [646, 329] width 606 height 44
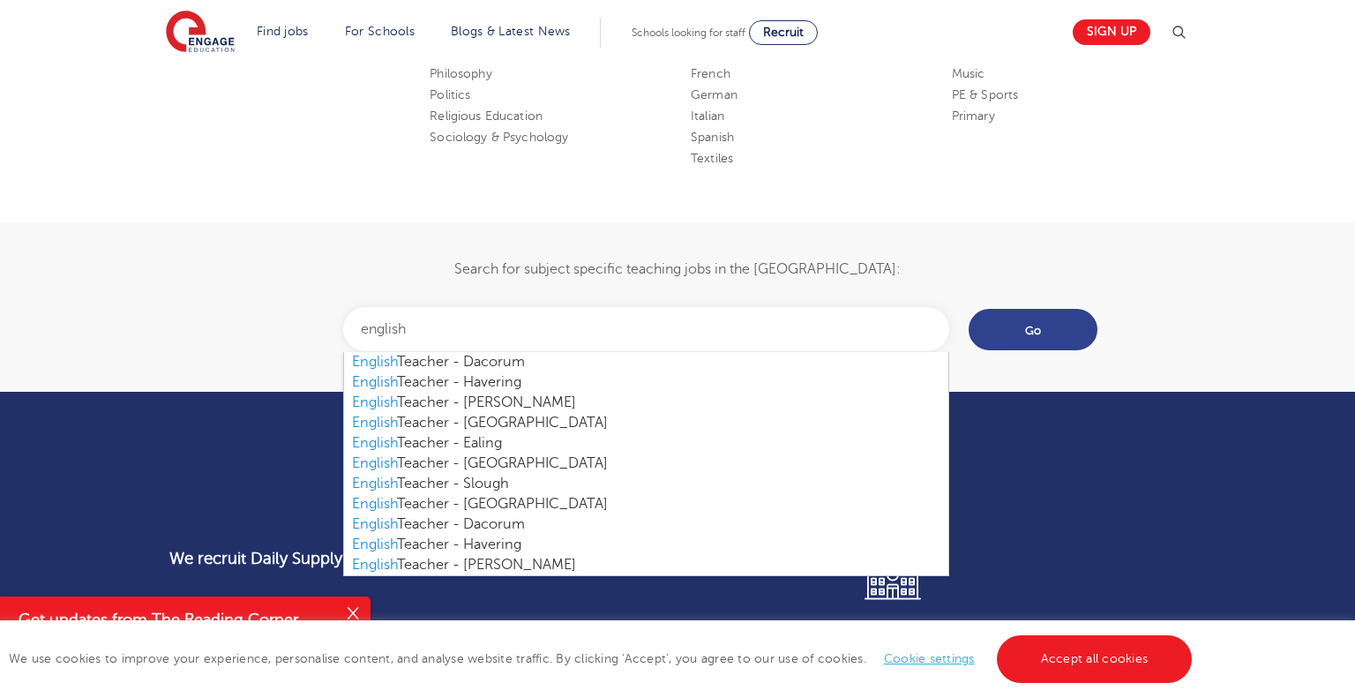
type input "english"
click at [1015, 329] on input "Go" at bounding box center [1033, 329] width 132 height 45
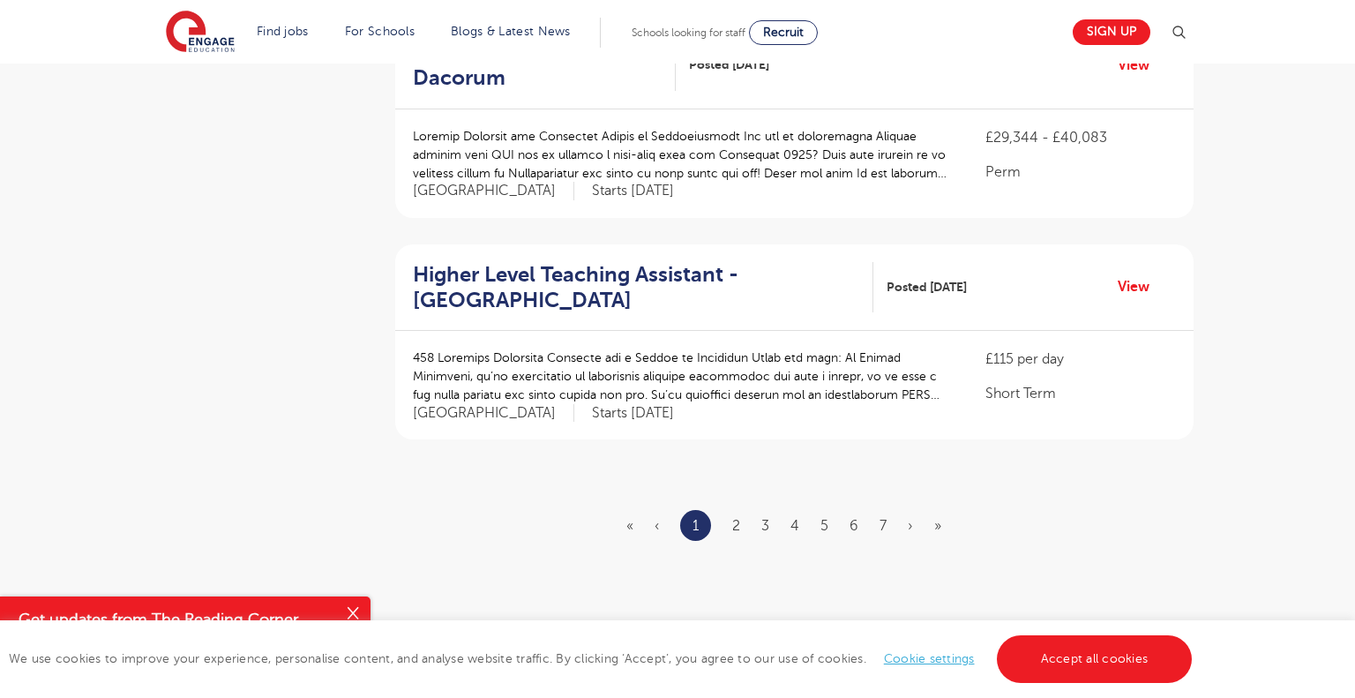
scroll to position [1997, 0]
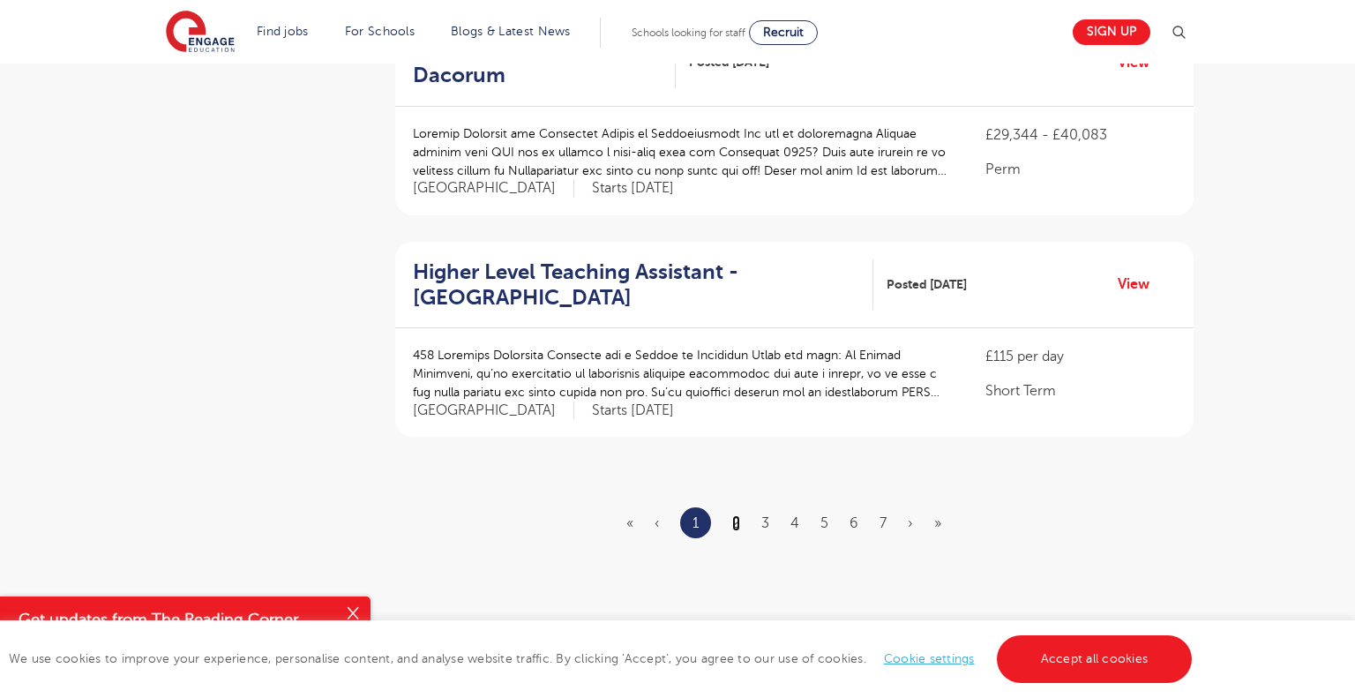
click at [737, 515] on link "2" at bounding box center [736, 523] width 8 height 16
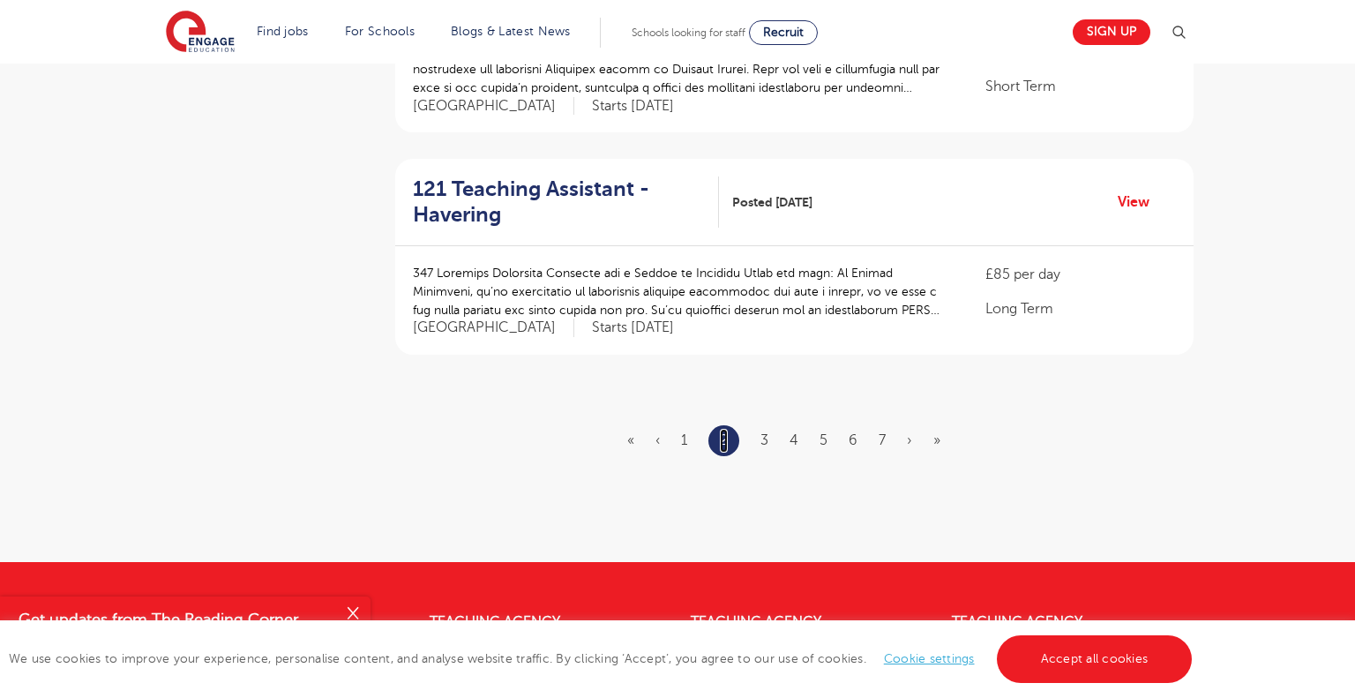
scroll to position [2083, 0]
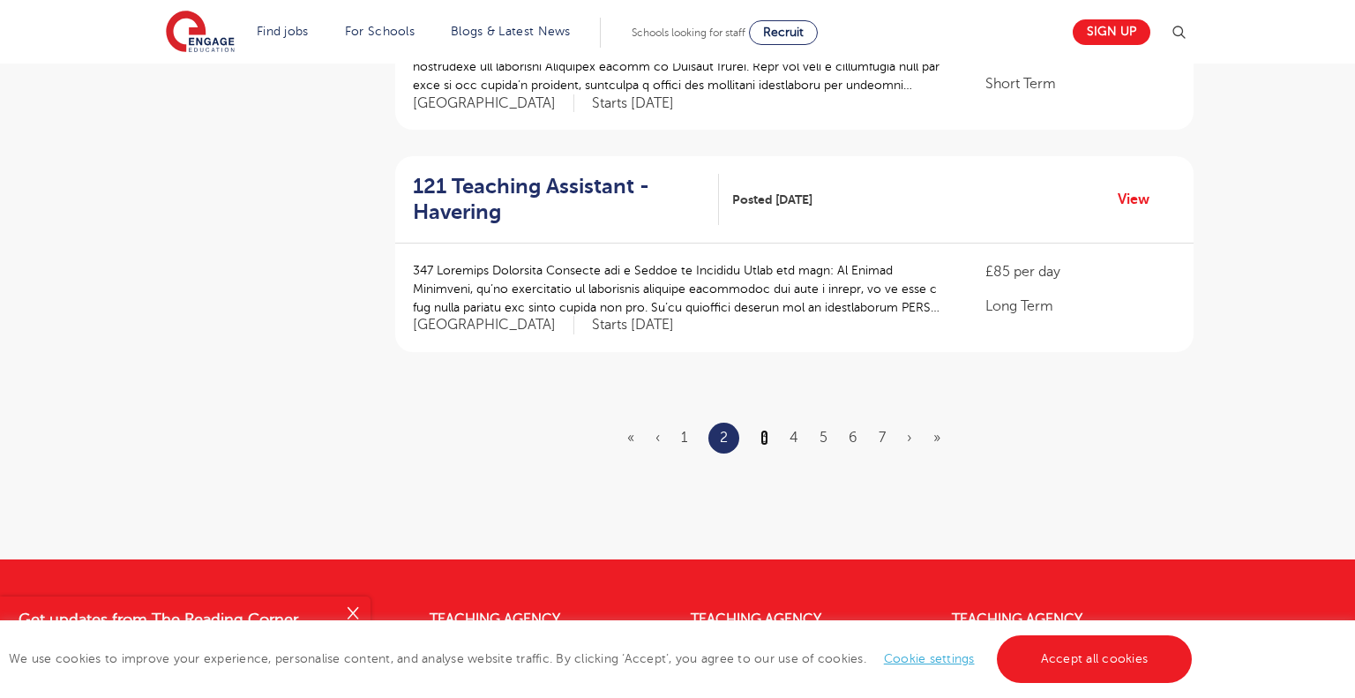
click at [761, 438] on link "3" at bounding box center [764, 438] width 8 height 16
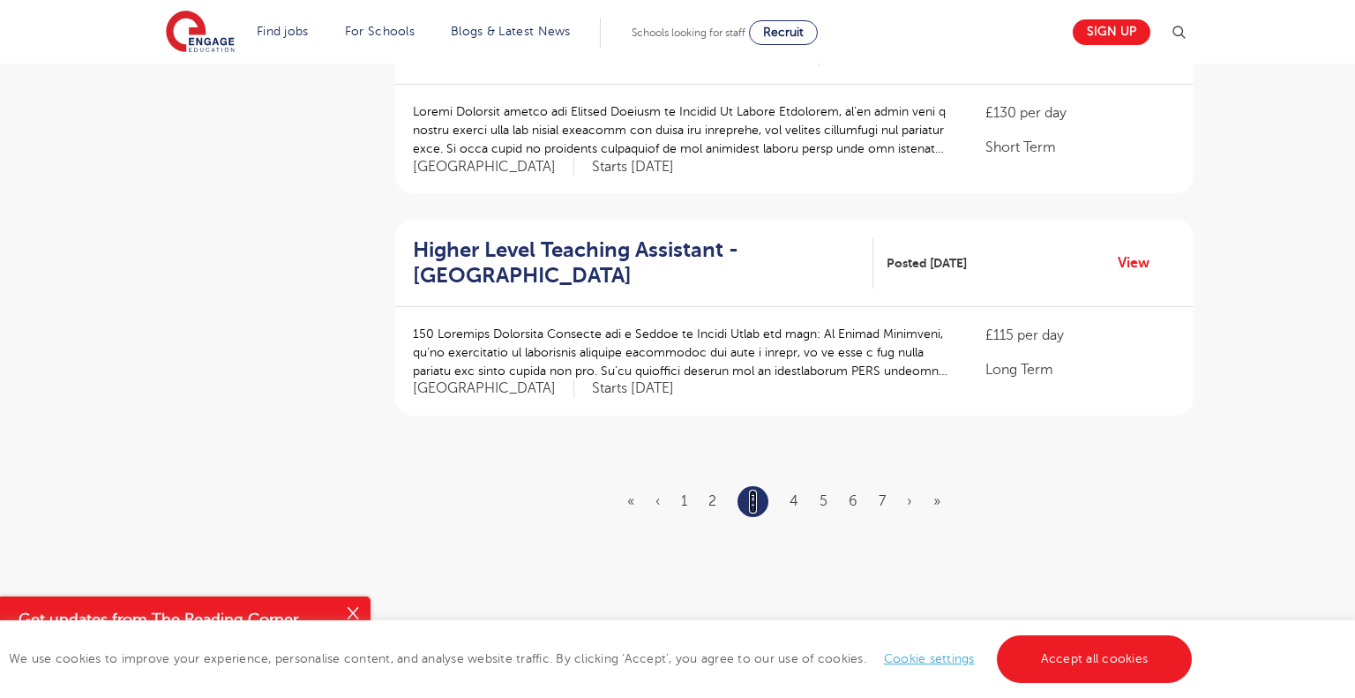
scroll to position [2023, 0]
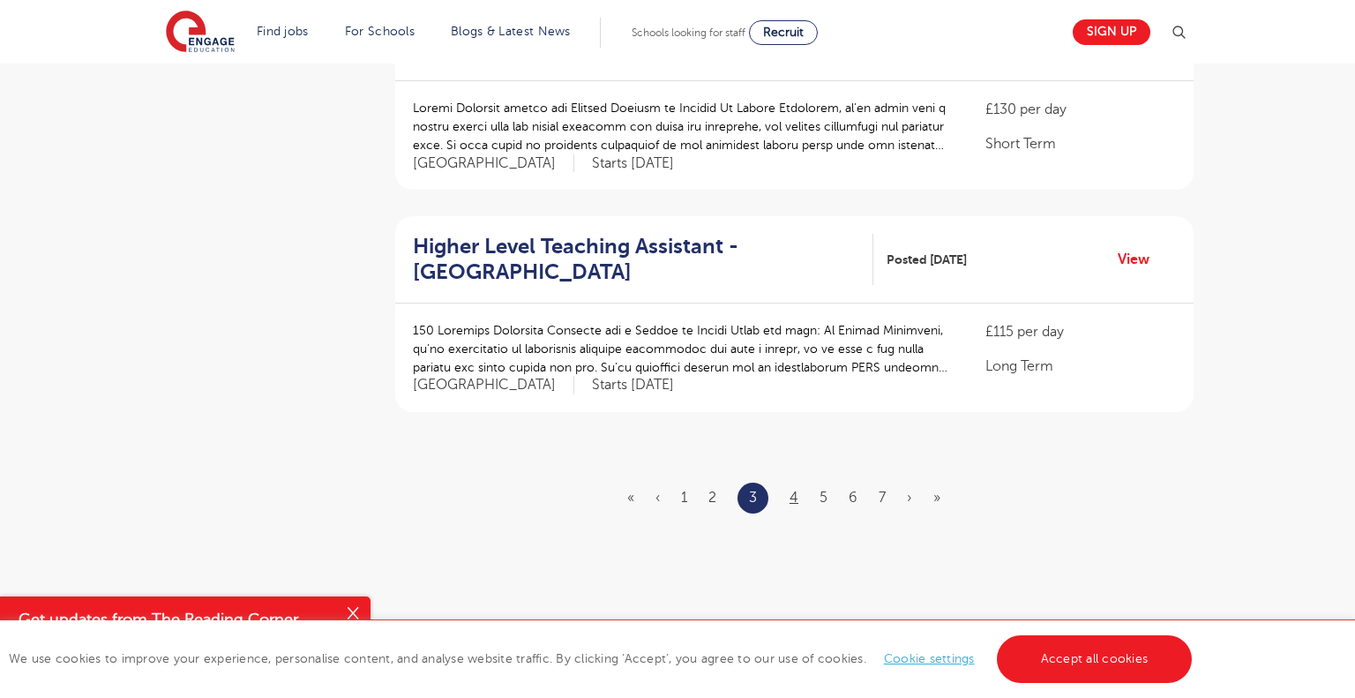
click at [794, 490] on link "4" at bounding box center [793, 498] width 9 height 16
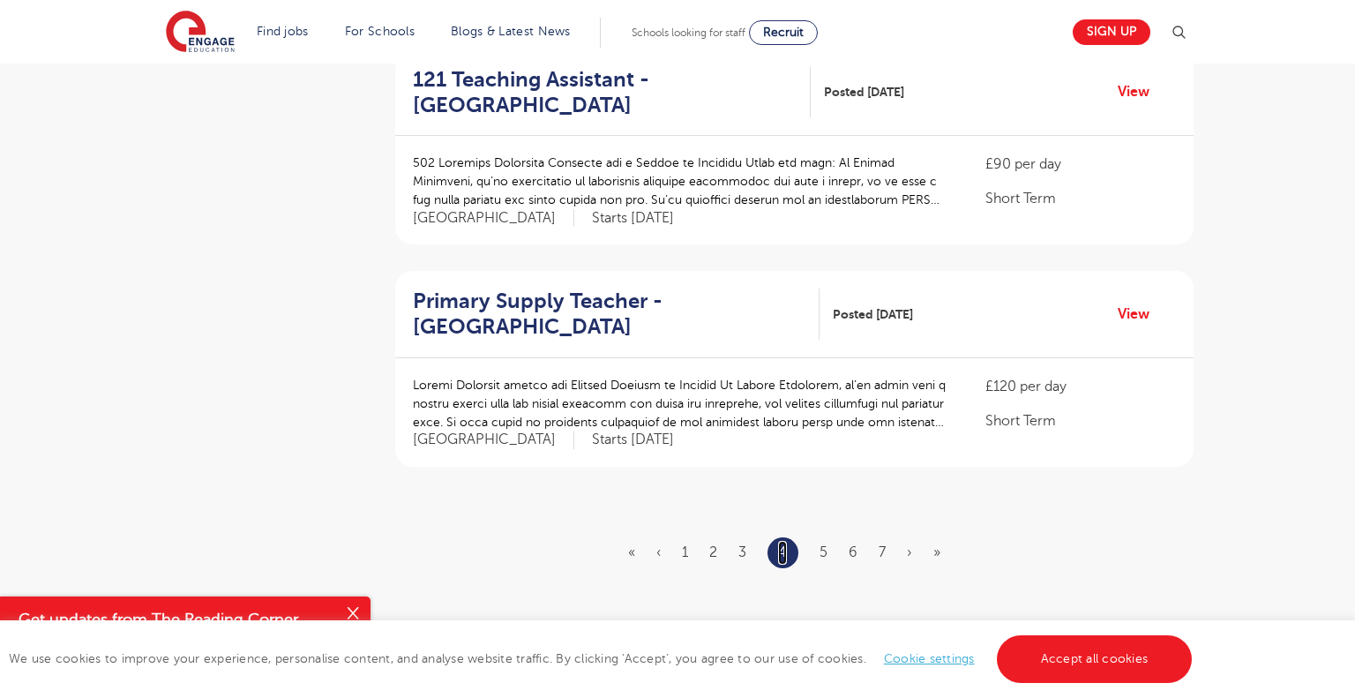
scroll to position [1991, 0]
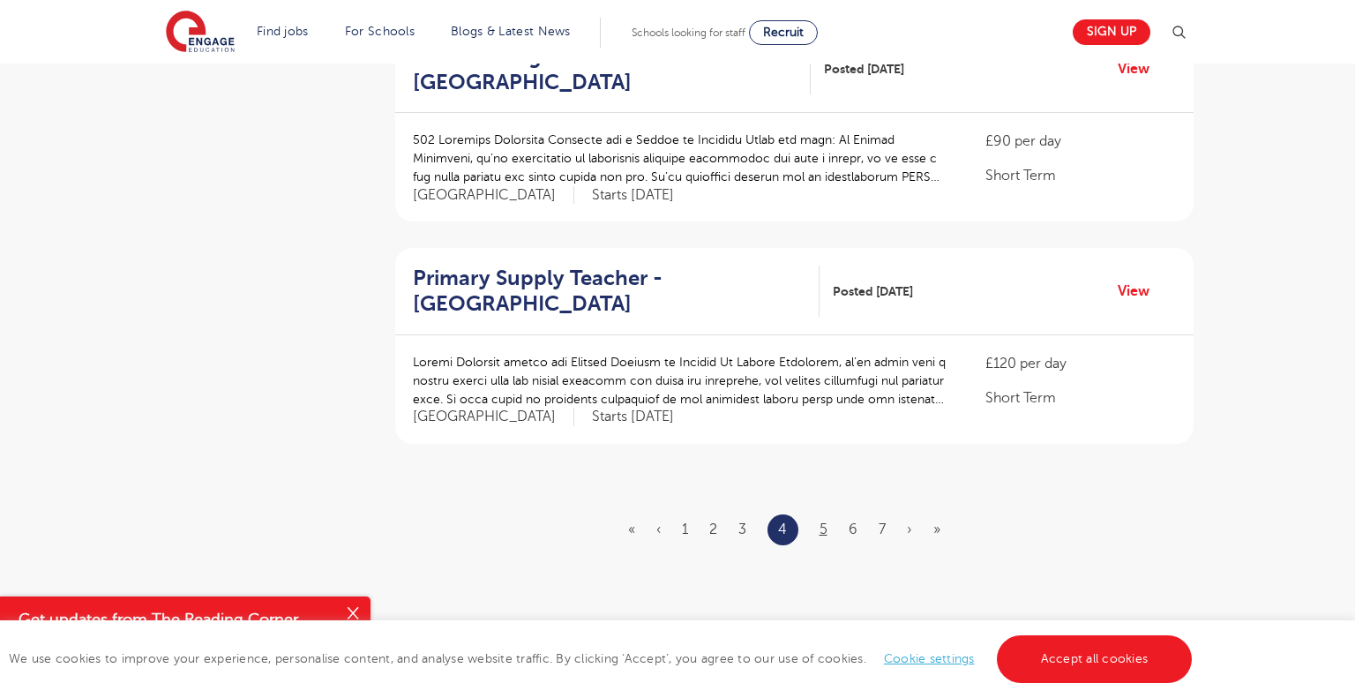
click at [823, 521] on link "5" at bounding box center [823, 529] width 8 height 16
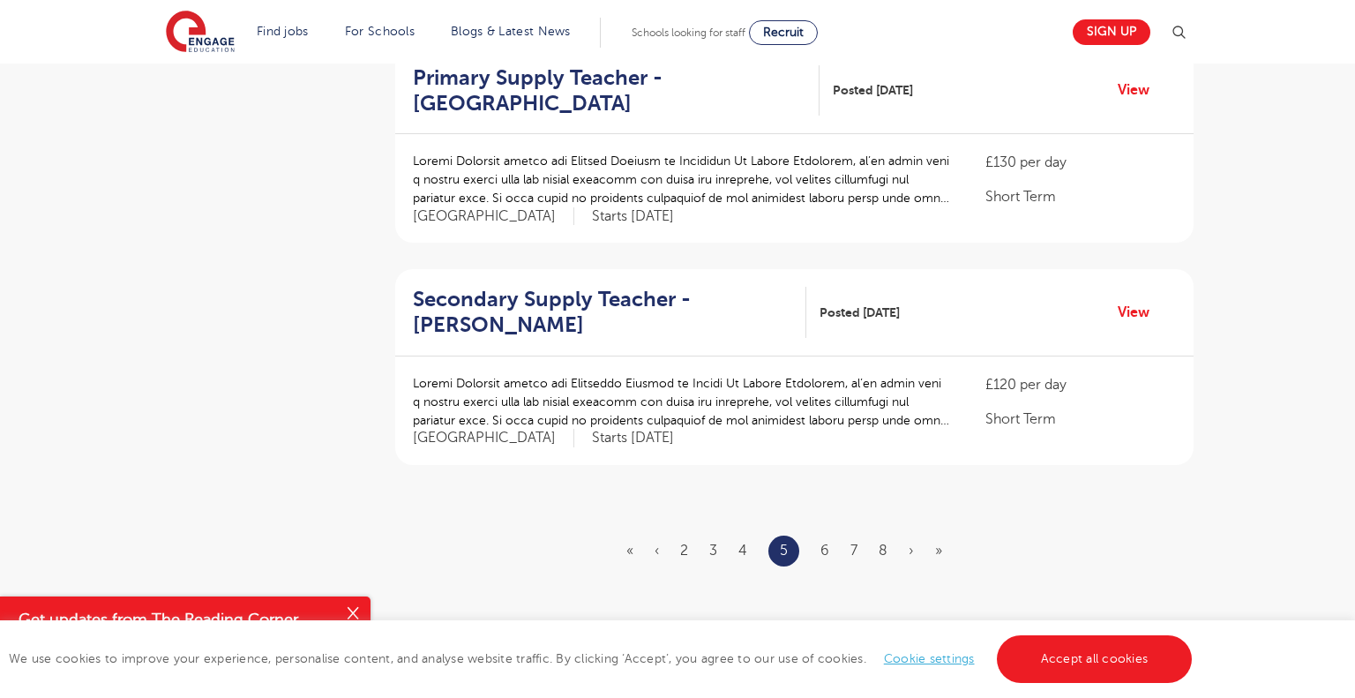
scroll to position [1974, 0]
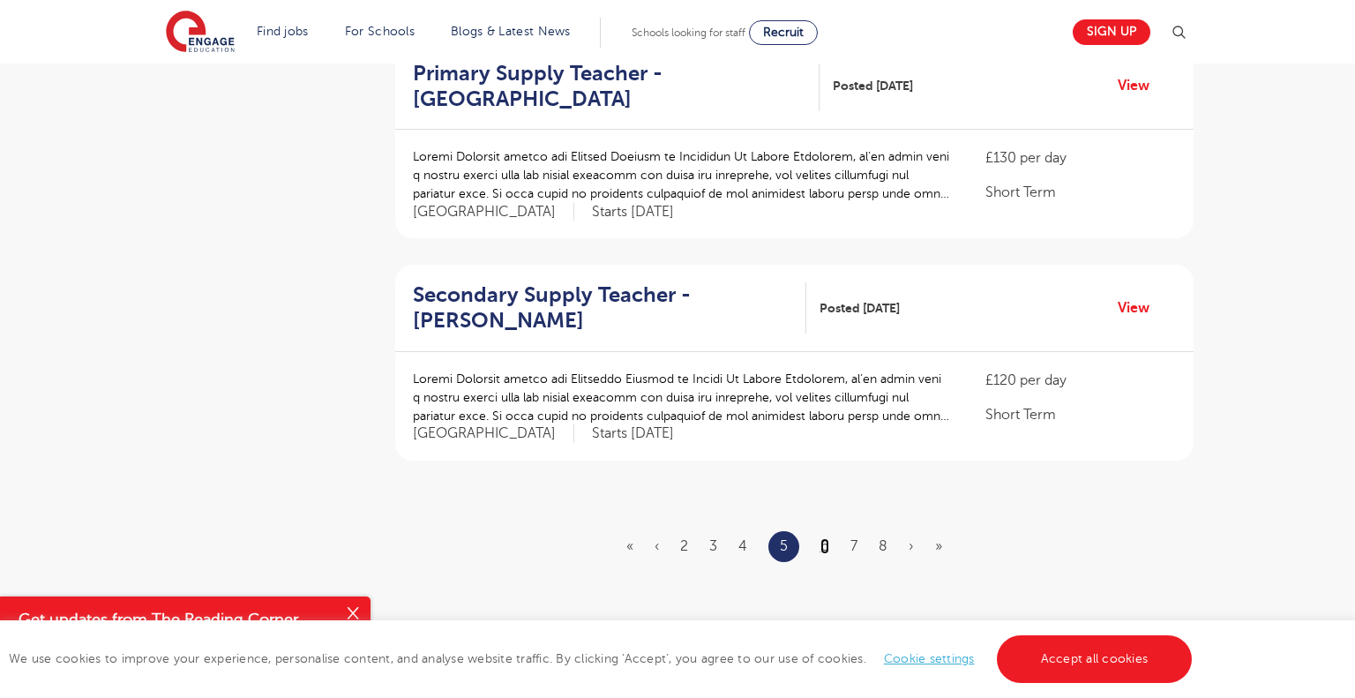
click at [824, 538] on link "6" at bounding box center [824, 546] width 9 height 16
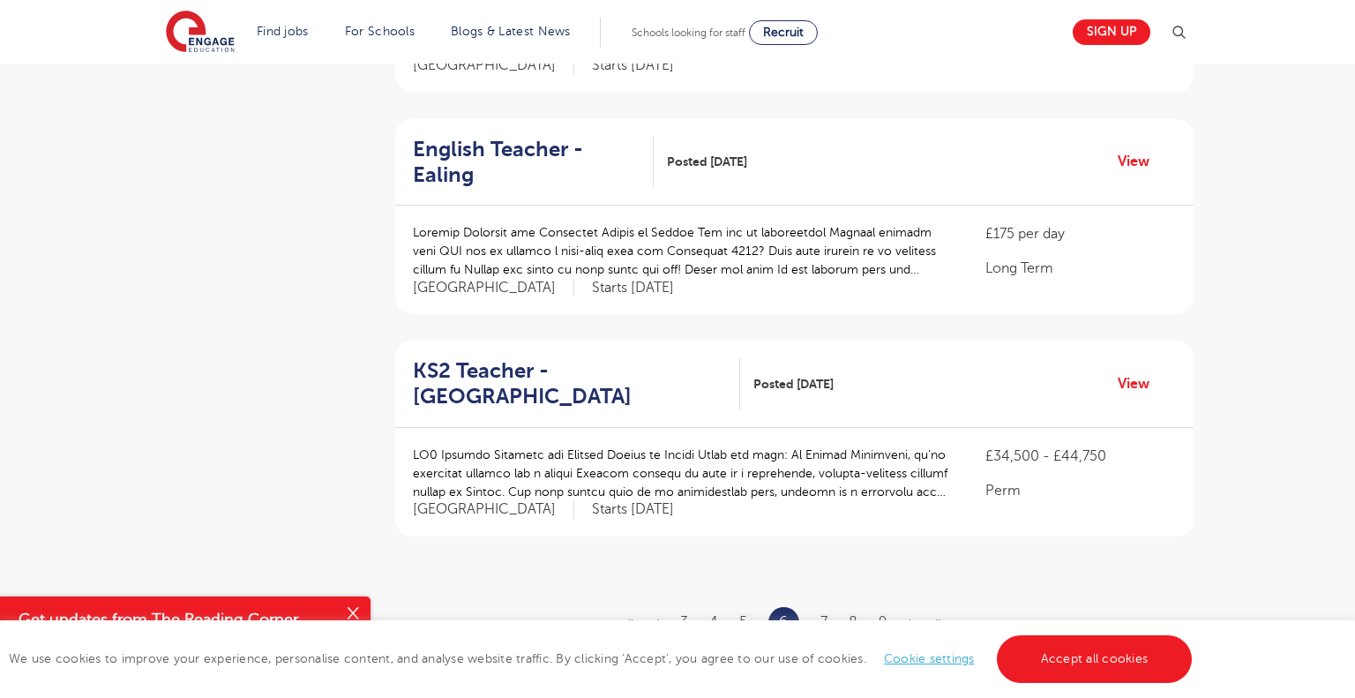
scroll to position [1898, 0]
click at [823, 614] on link "7" at bounding box center [823, 622] width 7 height 16
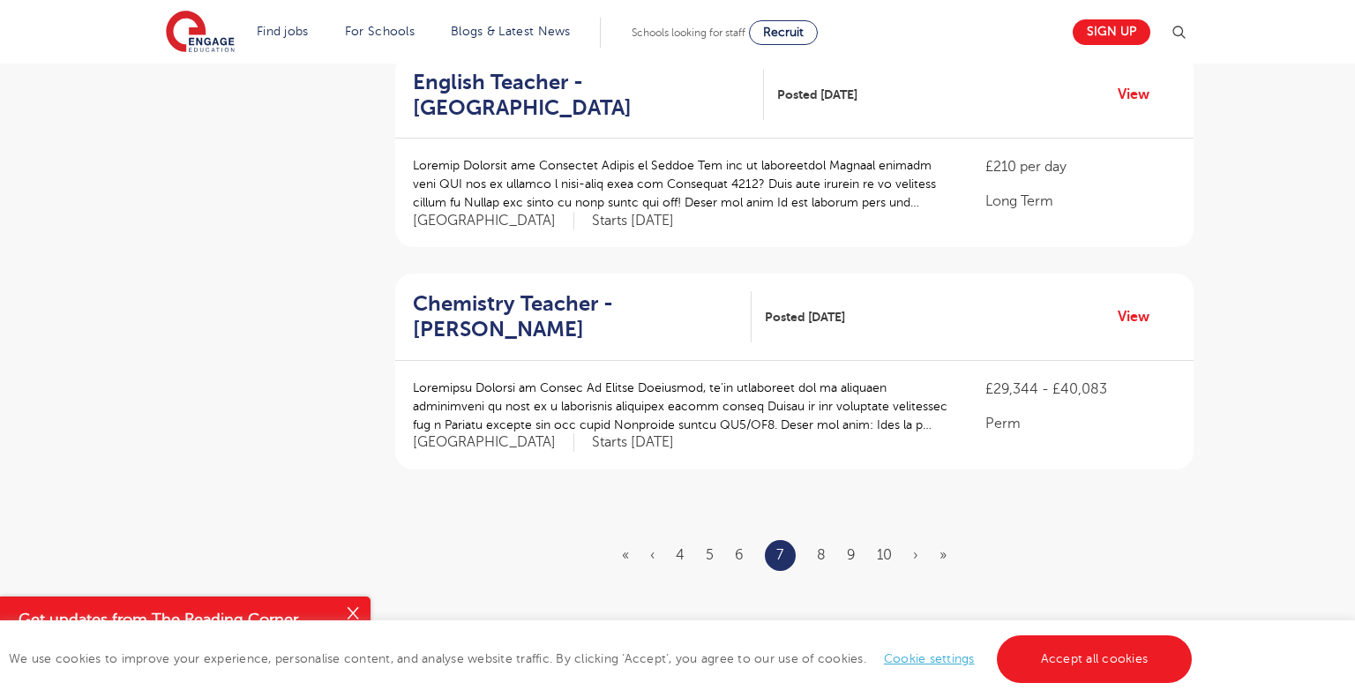
scroll to position [1972, 0]
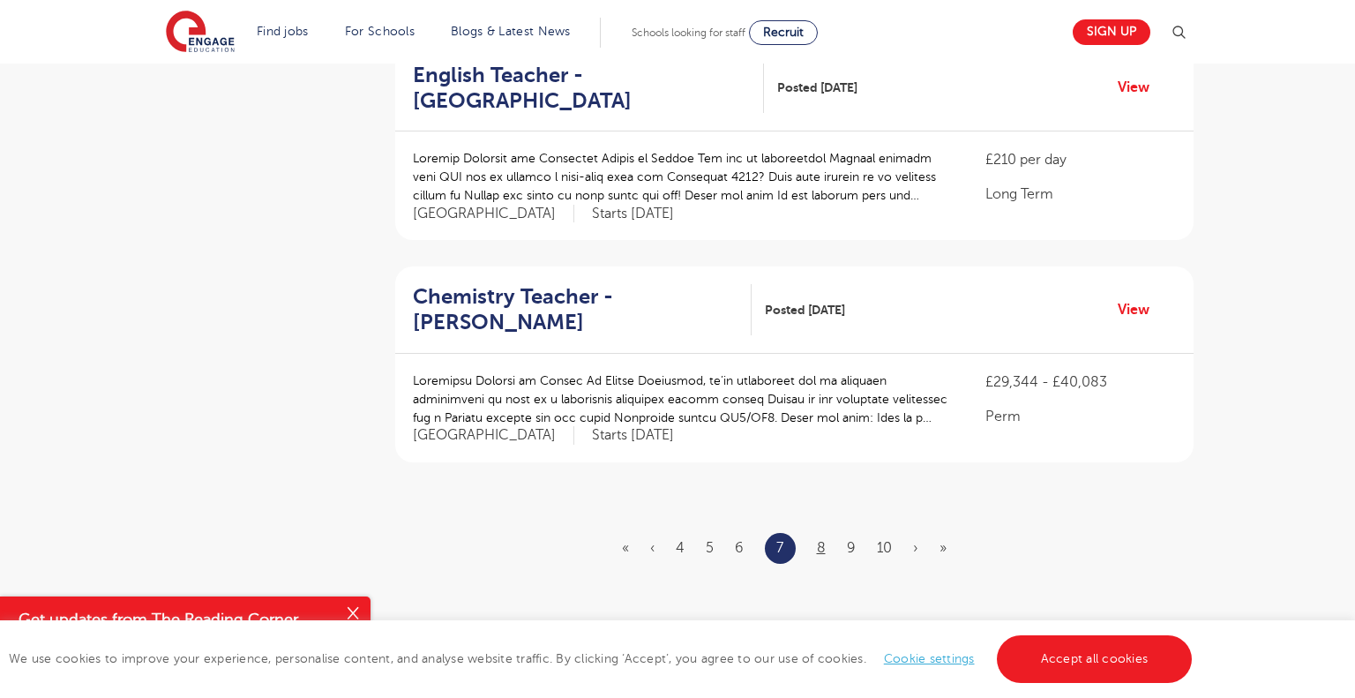
click at [820, 540] on link "8" at bounding box center [821, 548] width 9 height 16
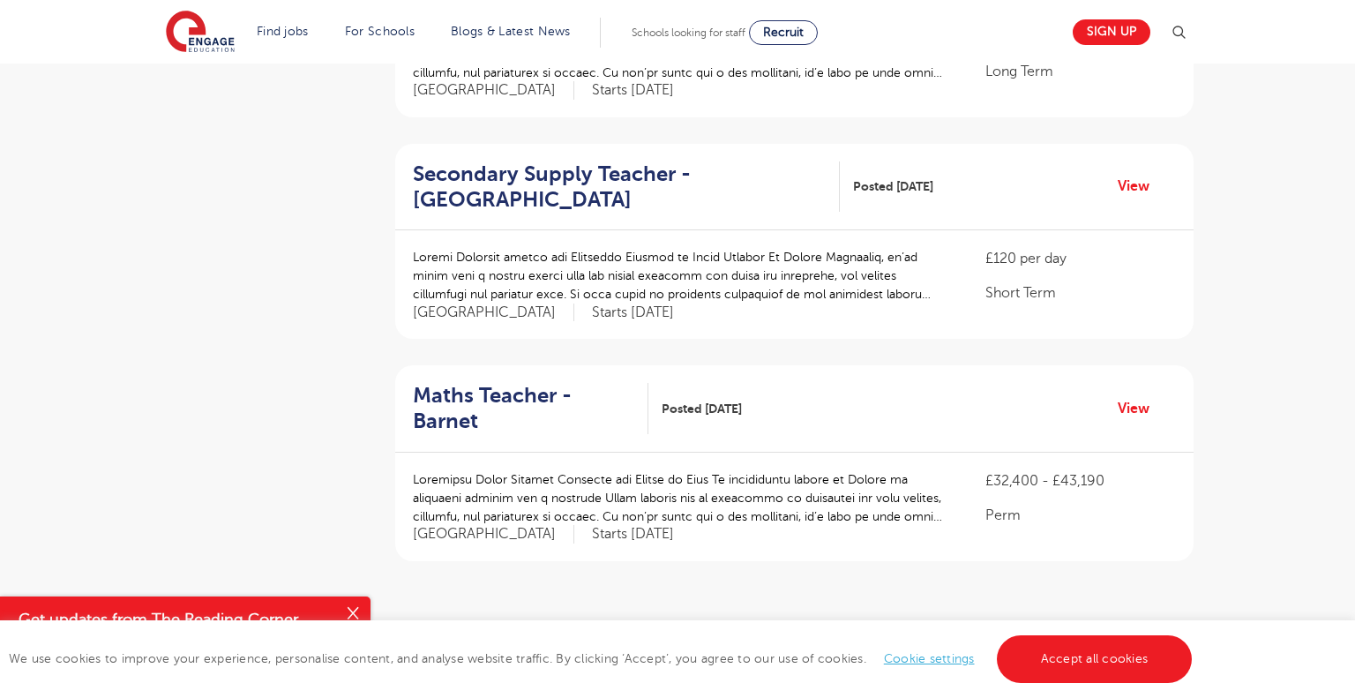
scroll to position [1886, 0]
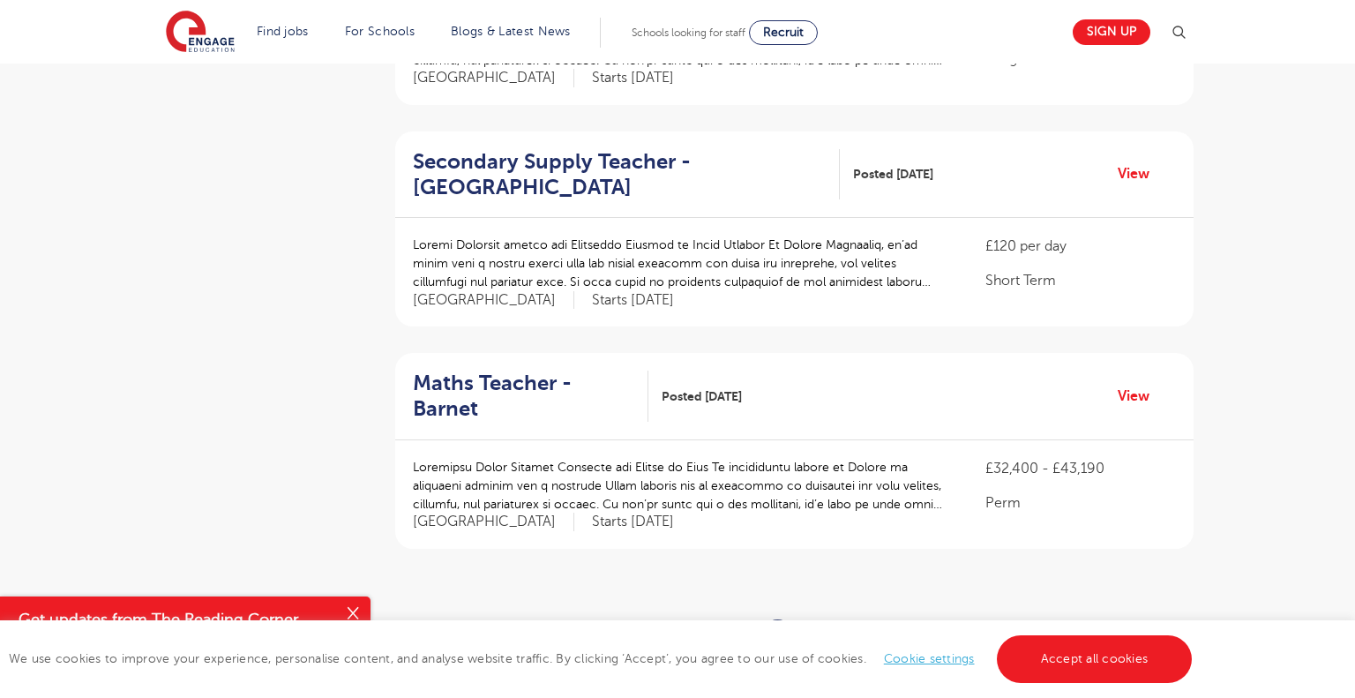
click at [818, 626] on link "9" at bounding box center [818, 634] width 9 height 16
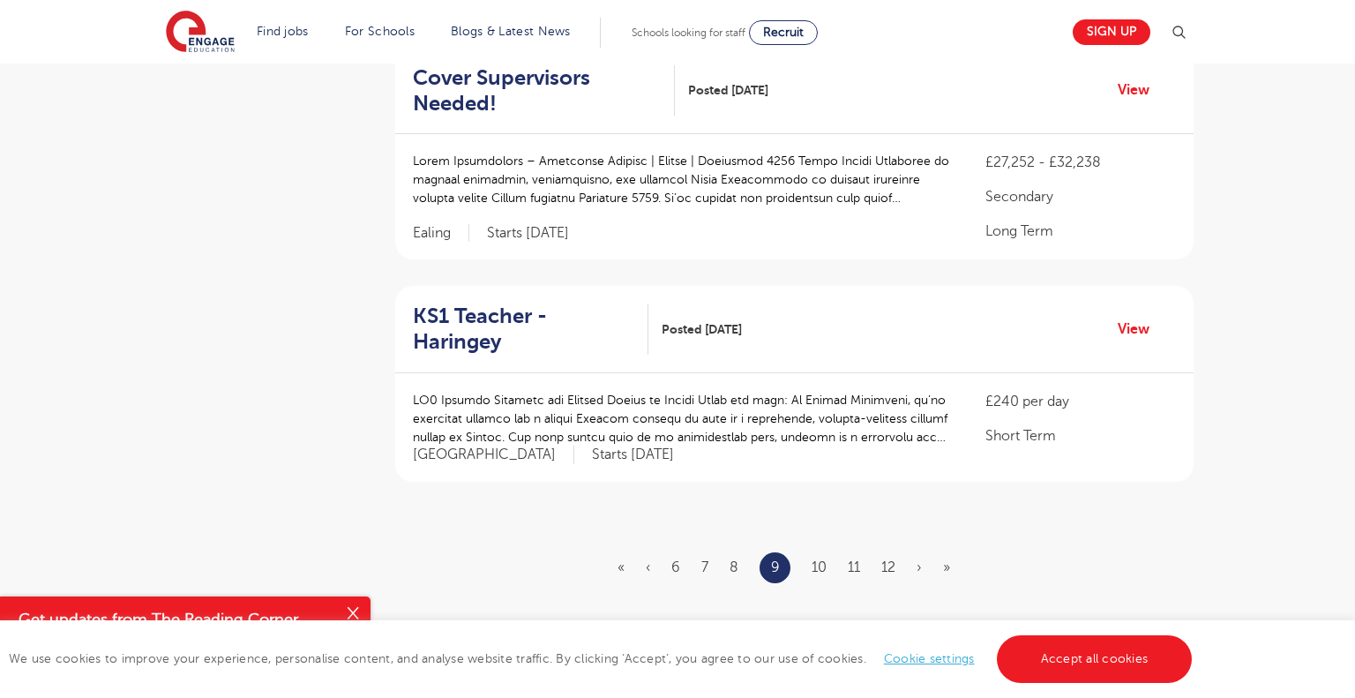
scroll to position [2041, 0]
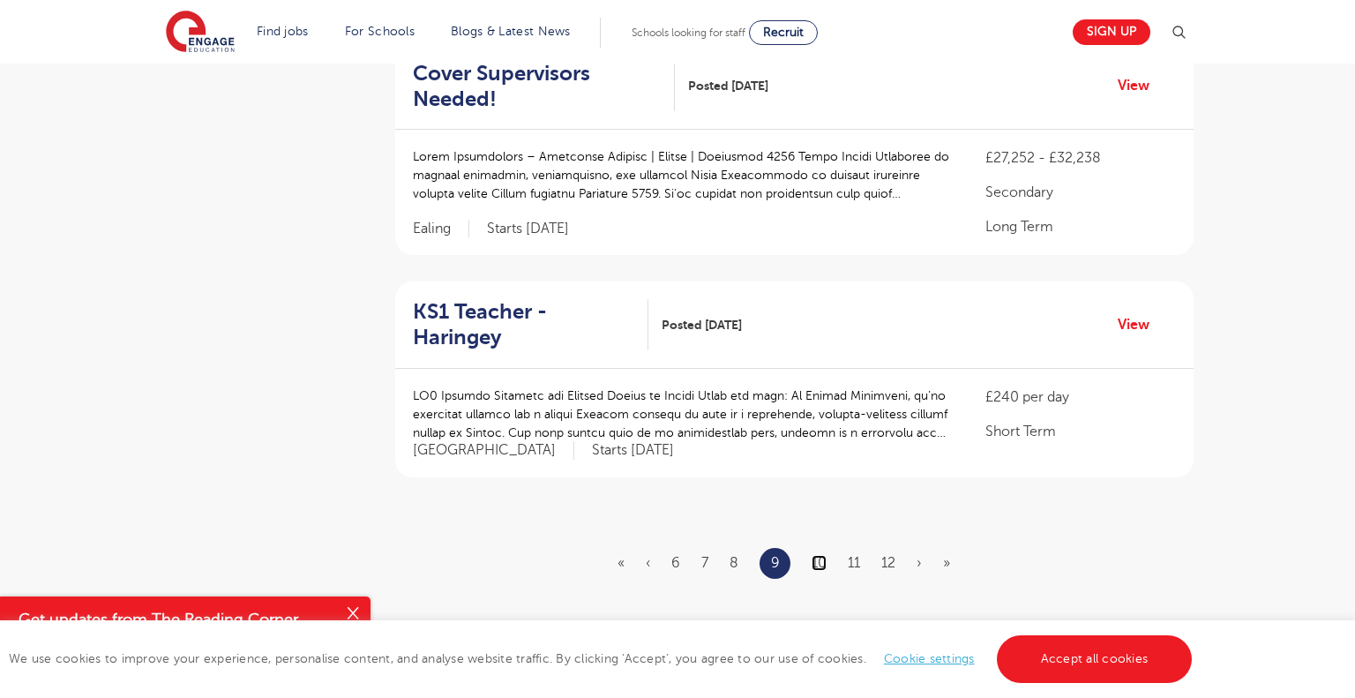
click at [819, 555] on link "10" at bounding box center [819, 563] width 15 height 16
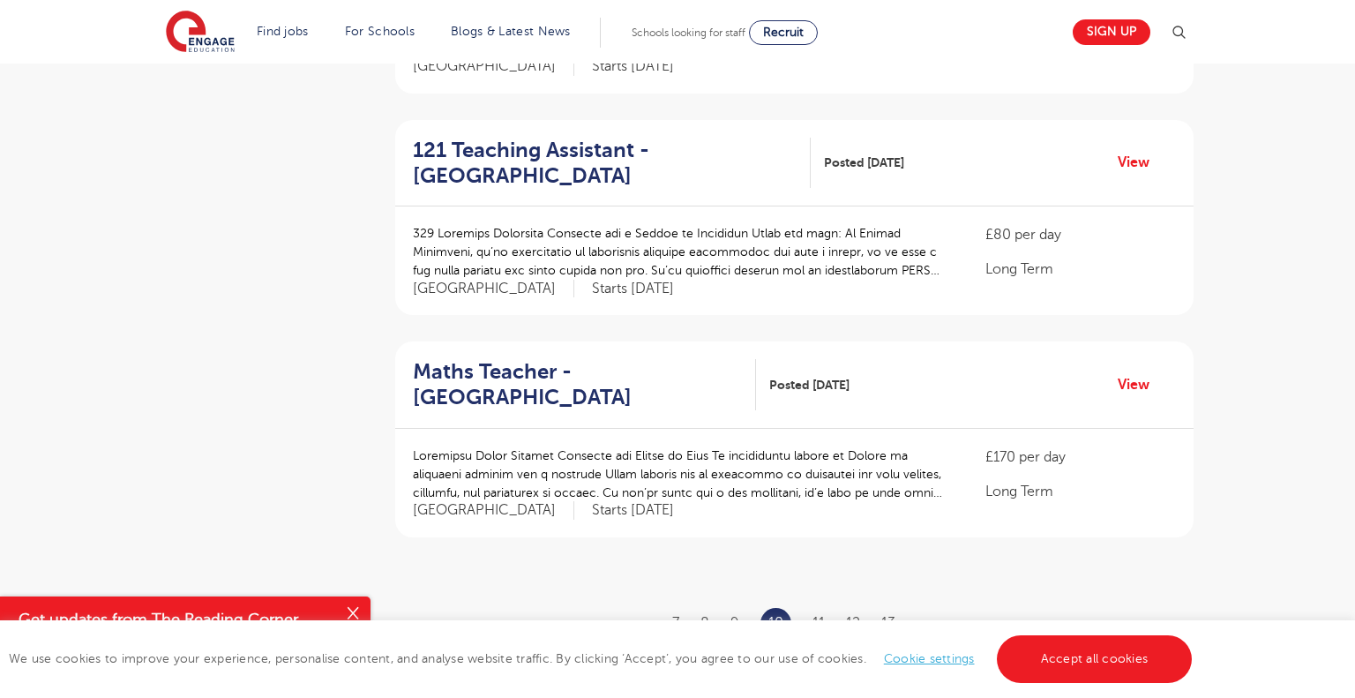
scroll to position [1905, 0]
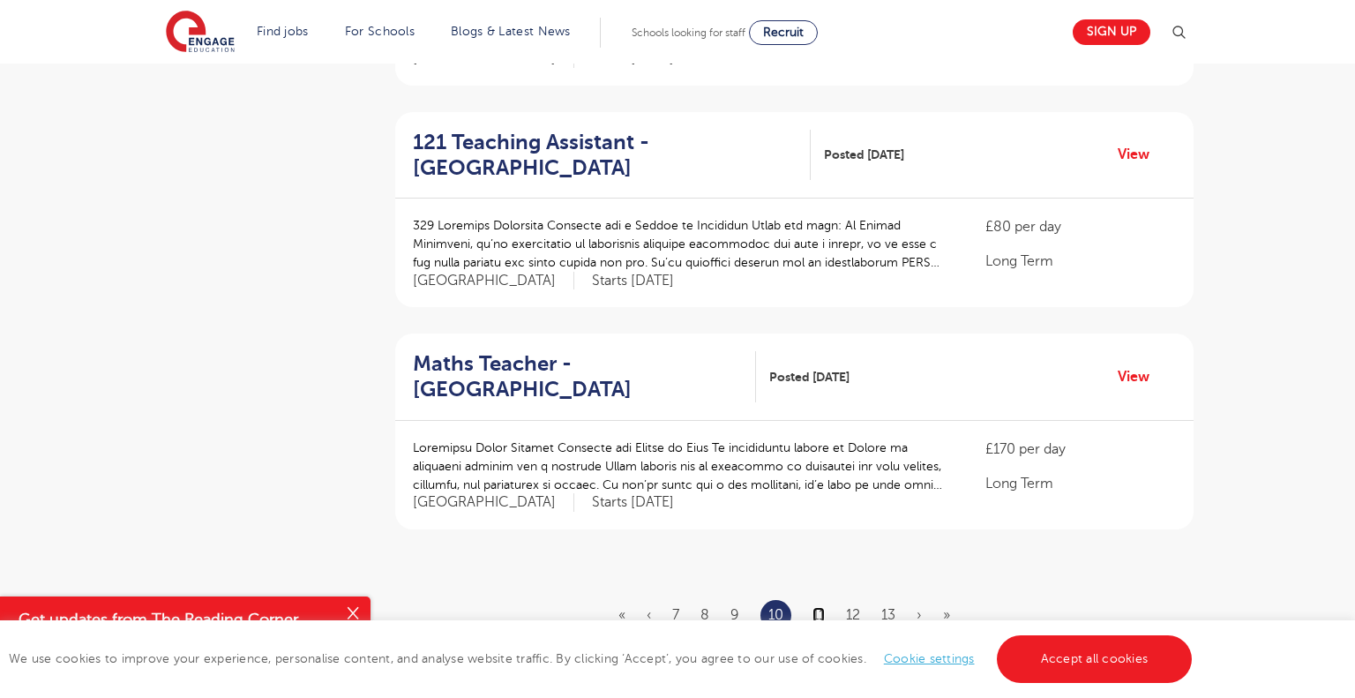
click at [818, 607] on link "11" at bounding box center [818, 615] width 12 height 16
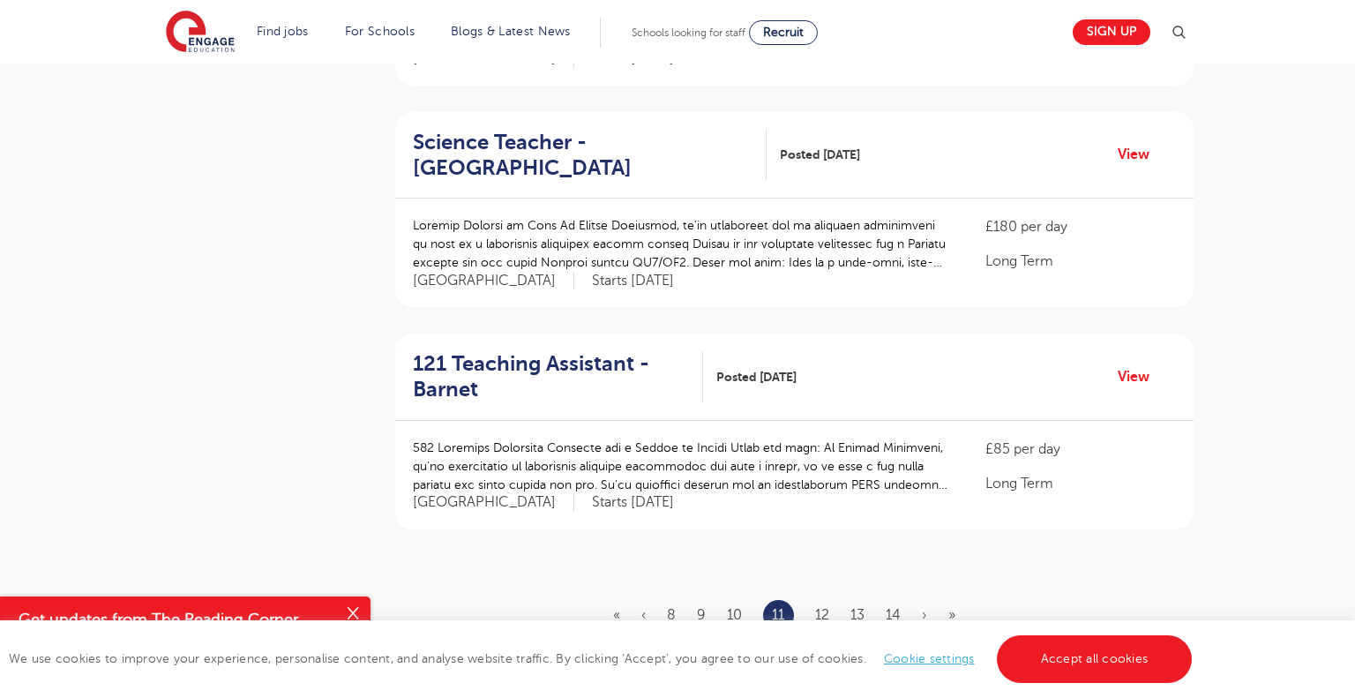
scroll to position [0, 0]
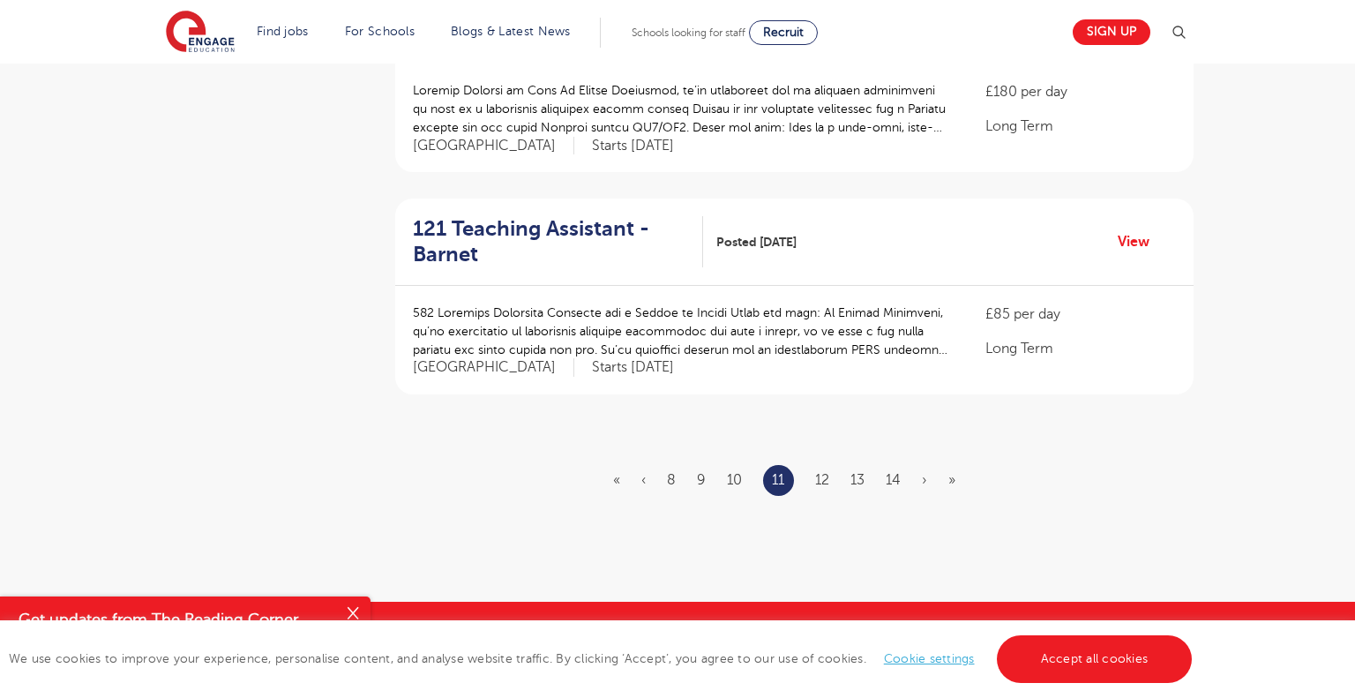
scroll to position [2065, 0]
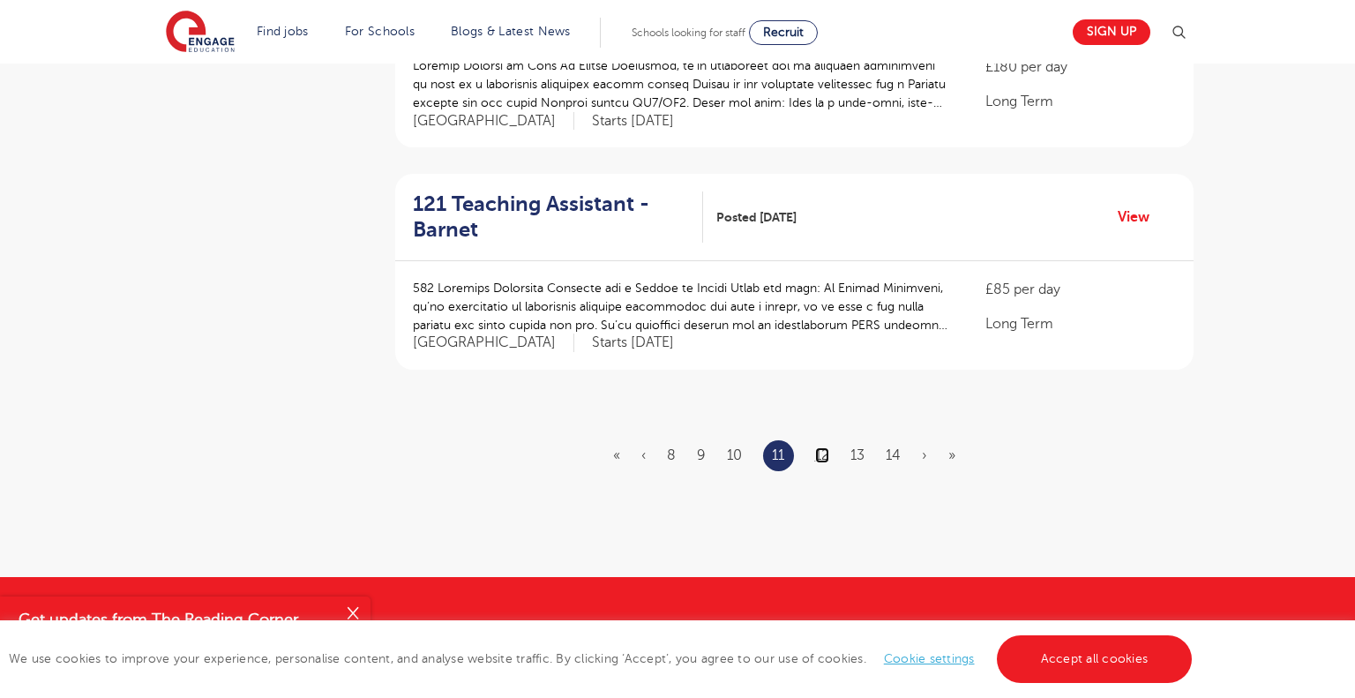
click at [819, 447] on link "12" at bounding box center [822, 455] width 14 height 16
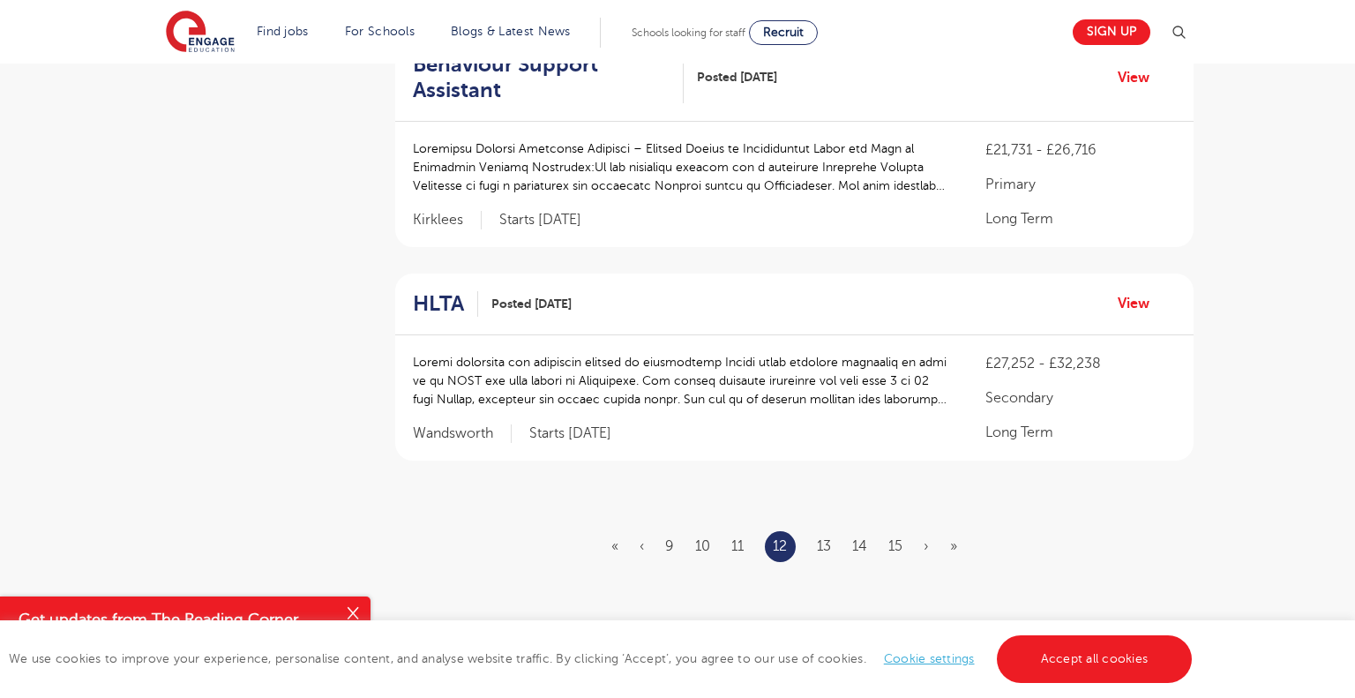
scroll to position [1972, 0]
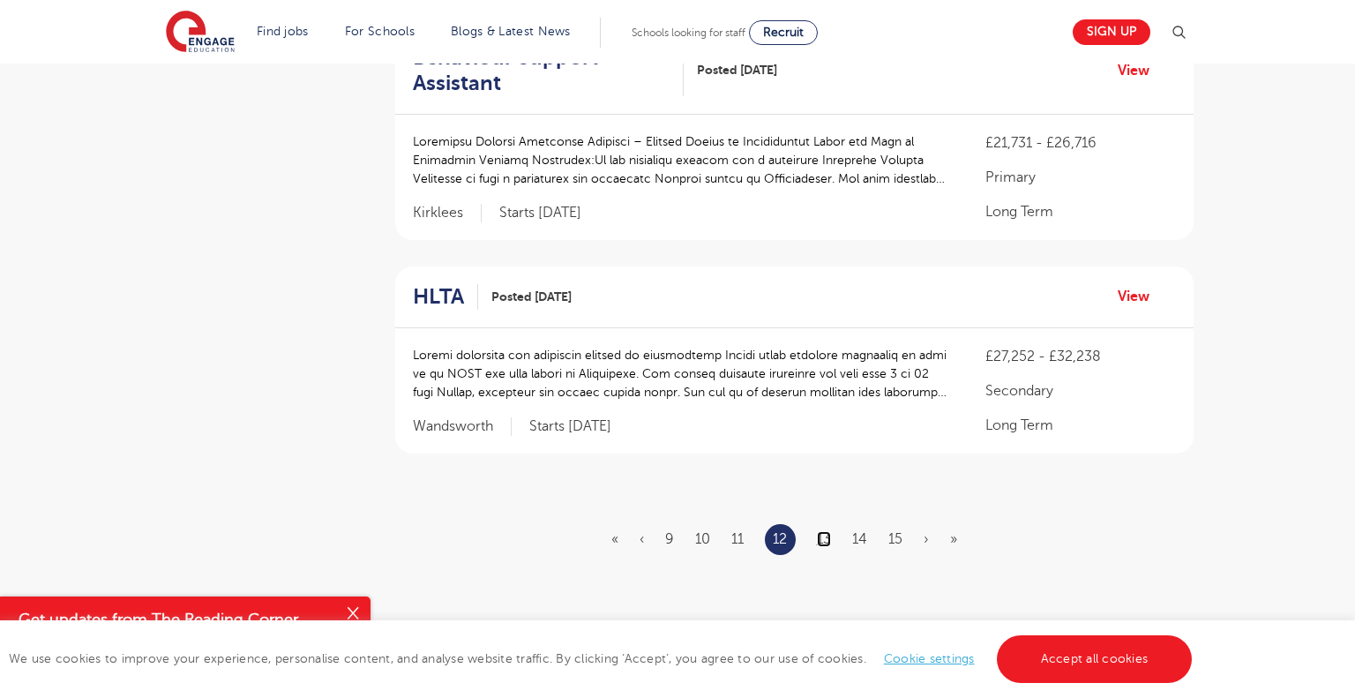
click at [822, 531] on link "13" at bounding box center [824, 539] width 14 height 16
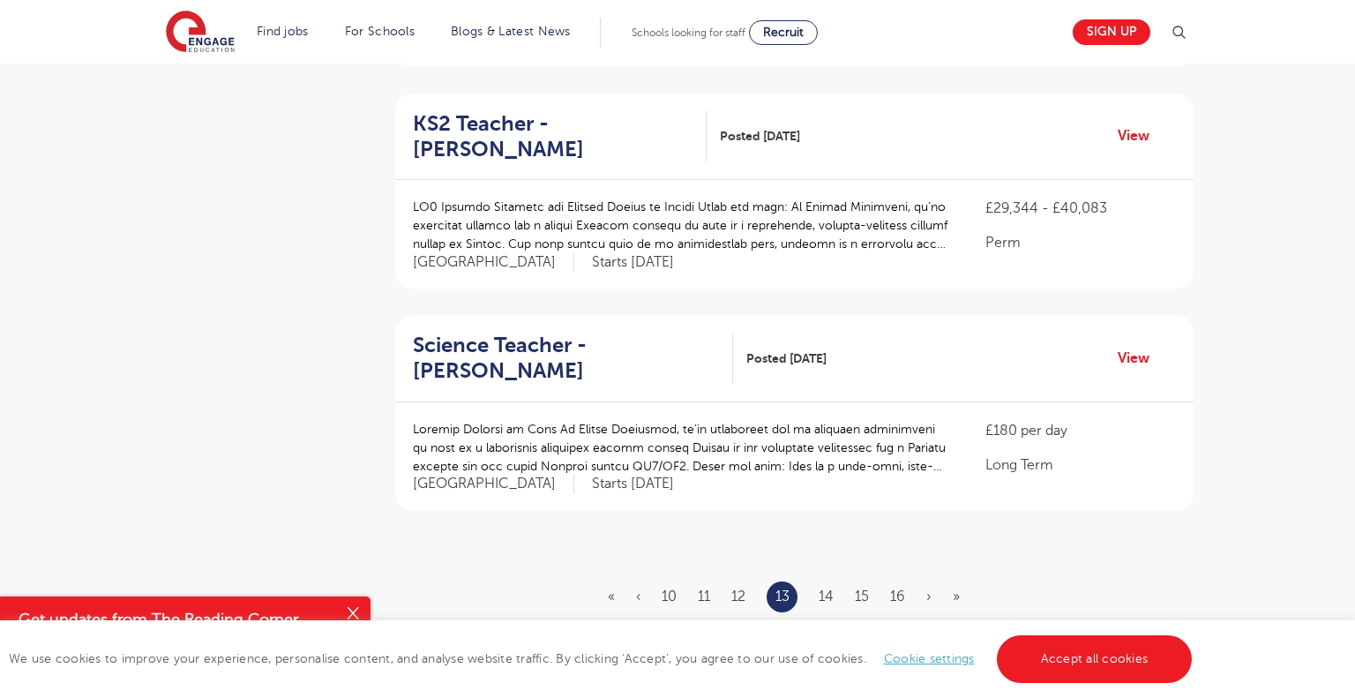
scroll to position [1965, 0]
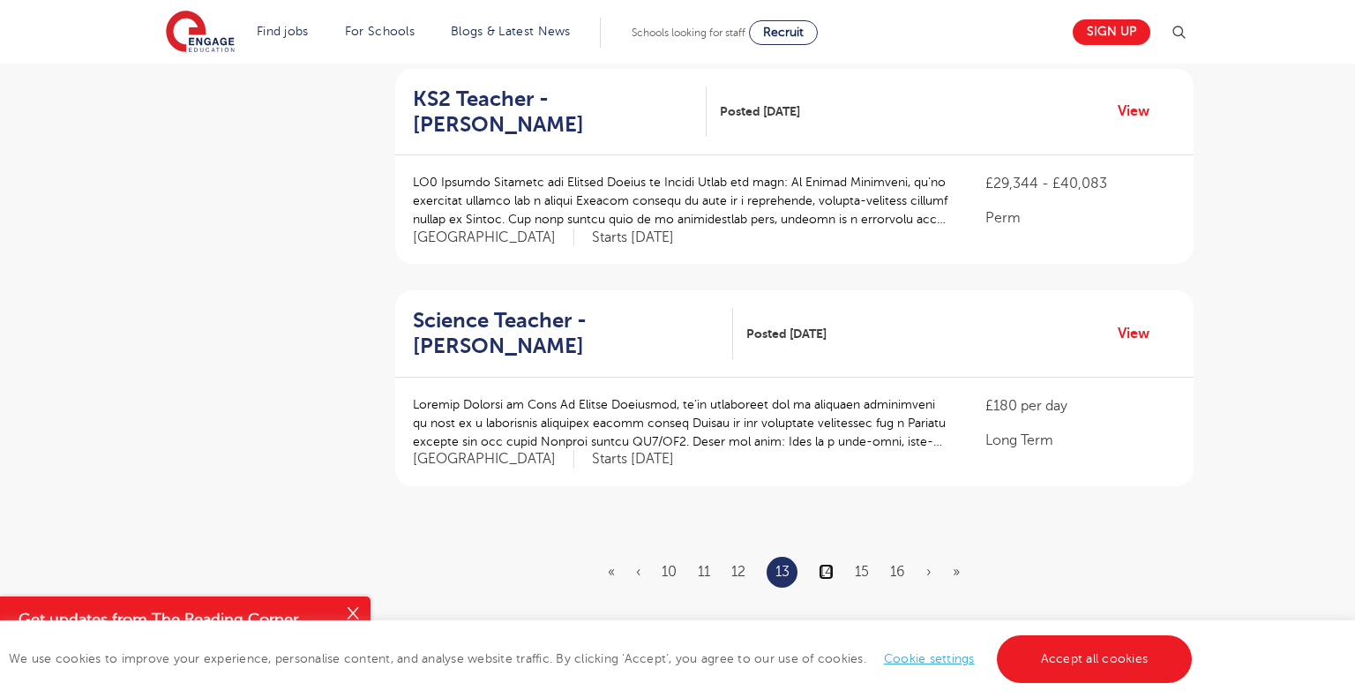
click at [826, 564] on link "14" at bounding box center [826, 572] width 15 height 16
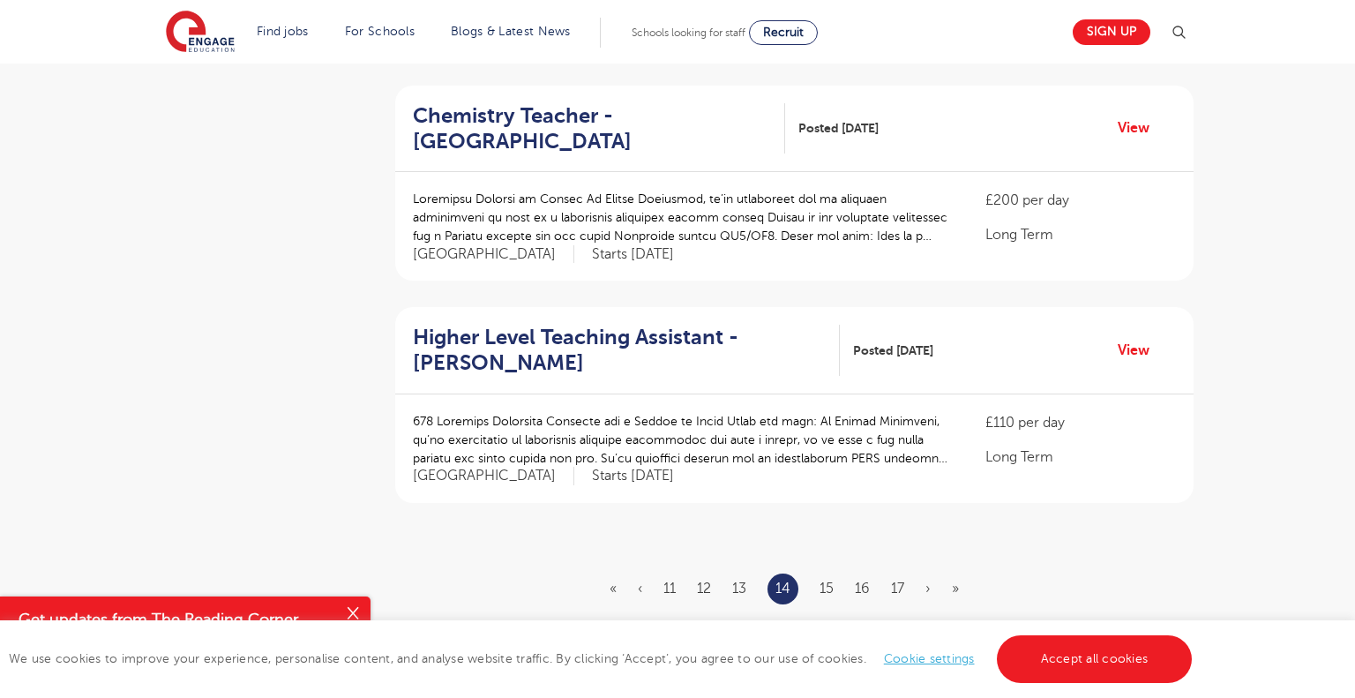
scroll to position [1934, 0]
click at [827, 579] on link "15" at bounding box center [826, 587] width 14 height 16
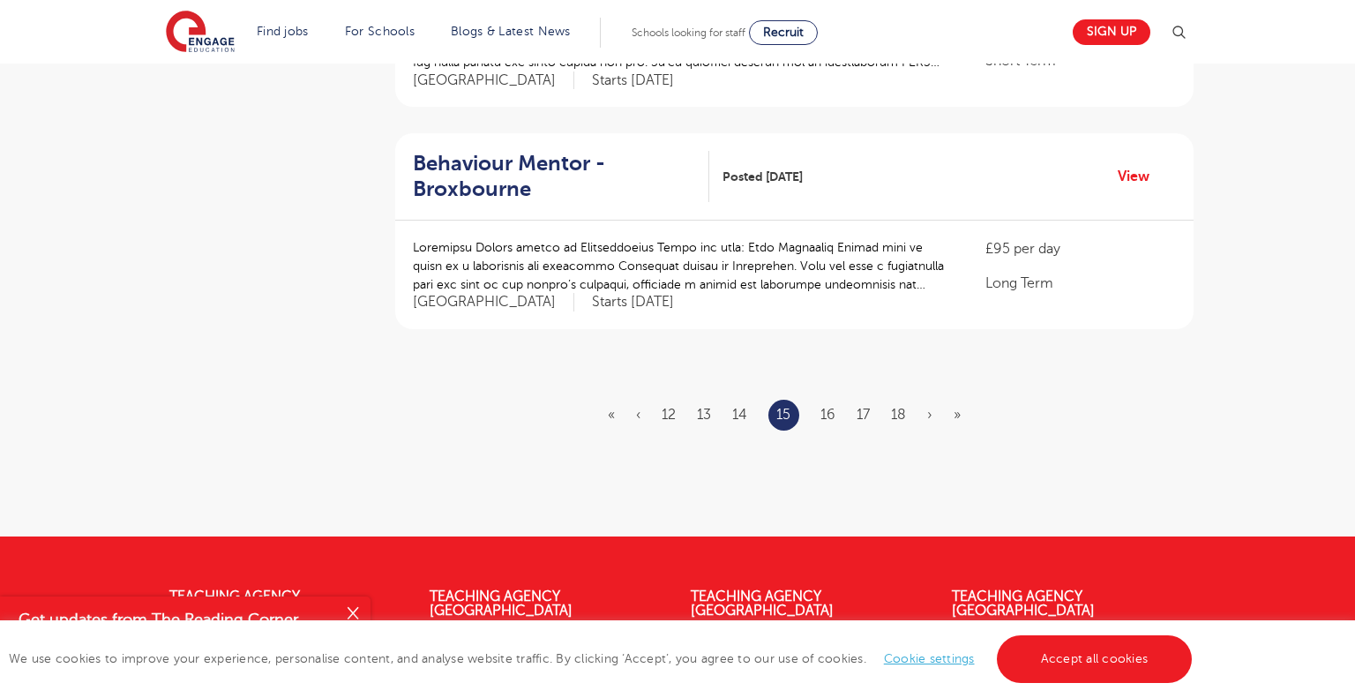
scroll to position [2103, 0]
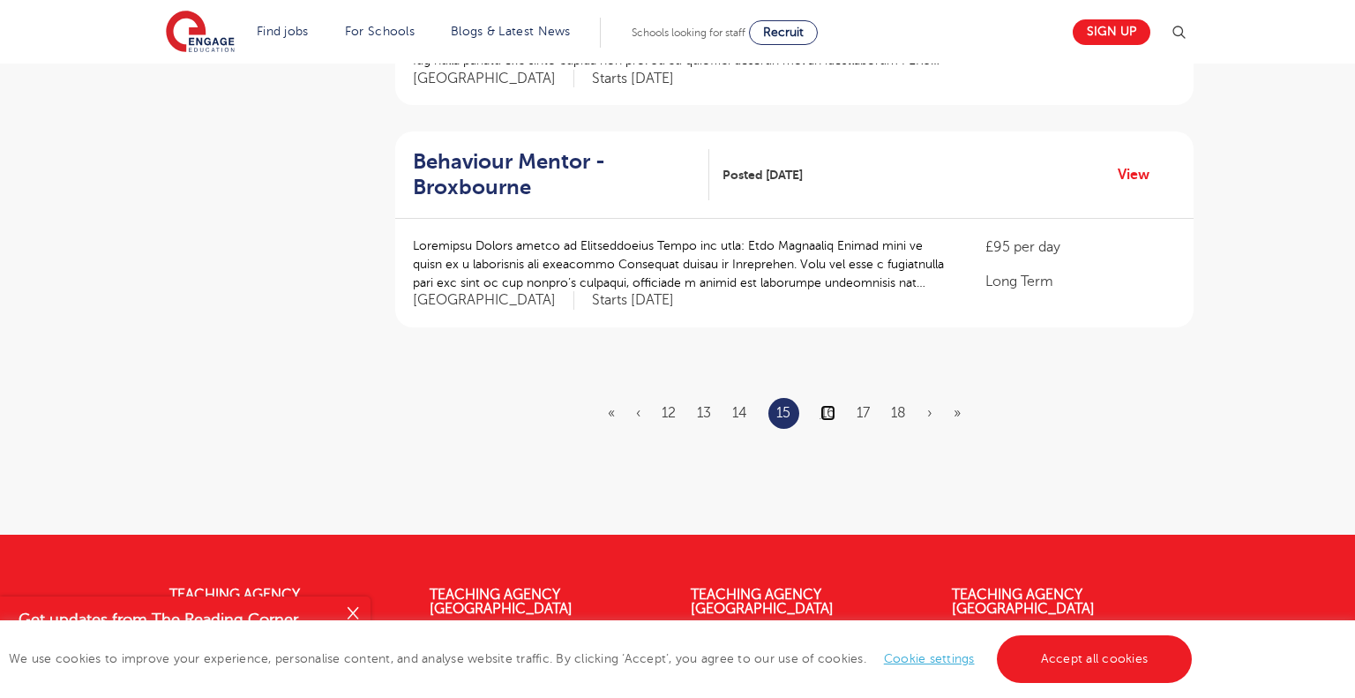
click at [827, 405] on link "16" at bounding box center [827, 413] width 15 height 16
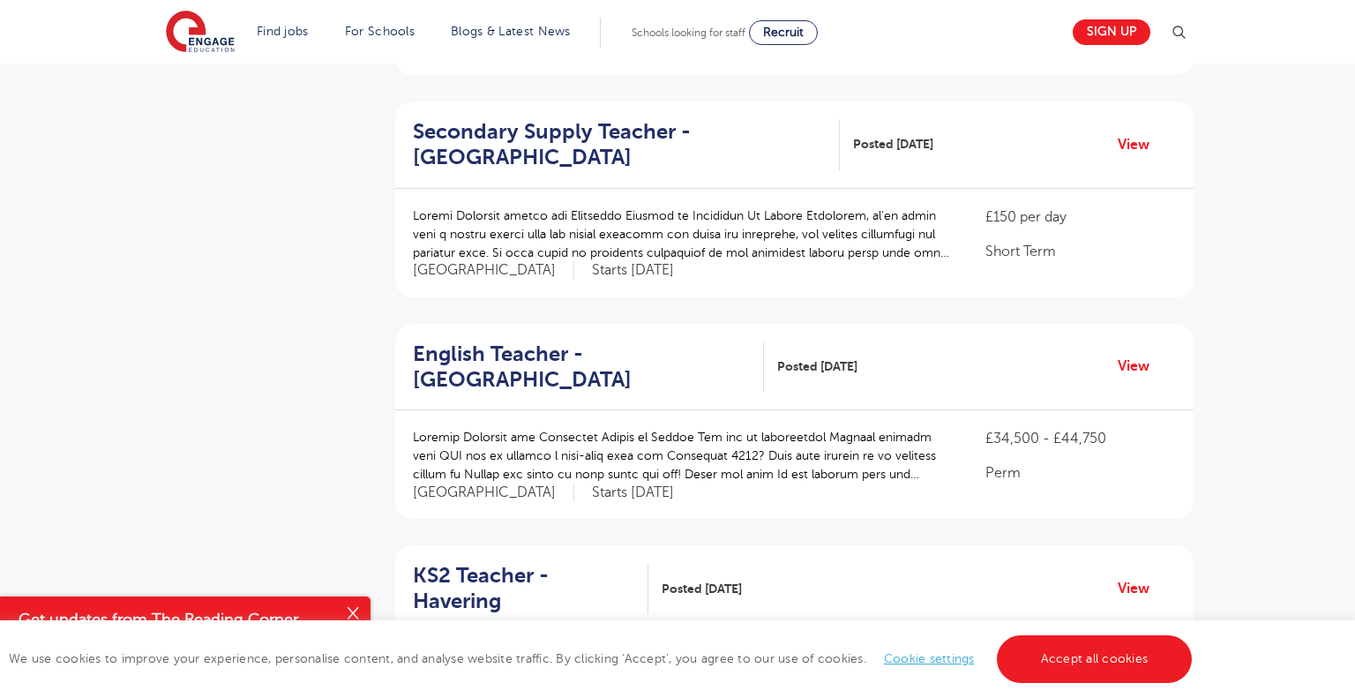
scroll to position [1711, 0]
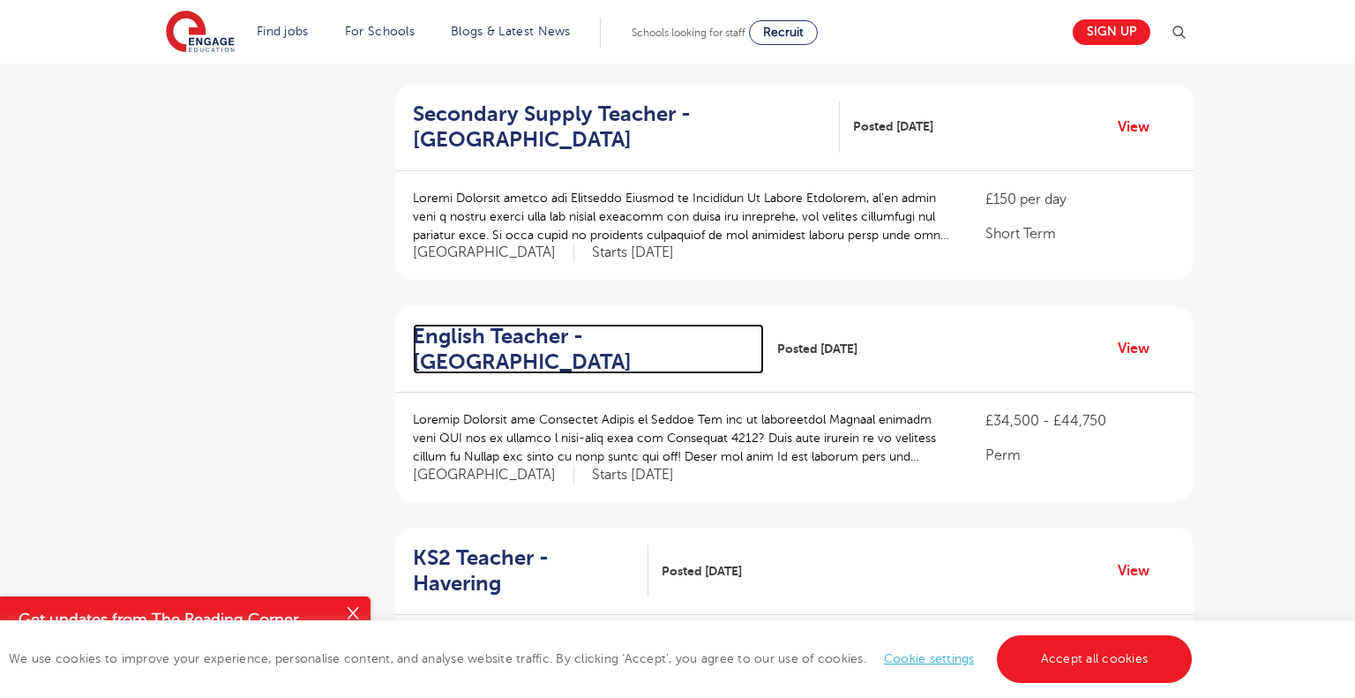
click at [602, 324] on h2 "English Teacher - Waltham Forest" at bounding box center [581, 349] width 337 height 51
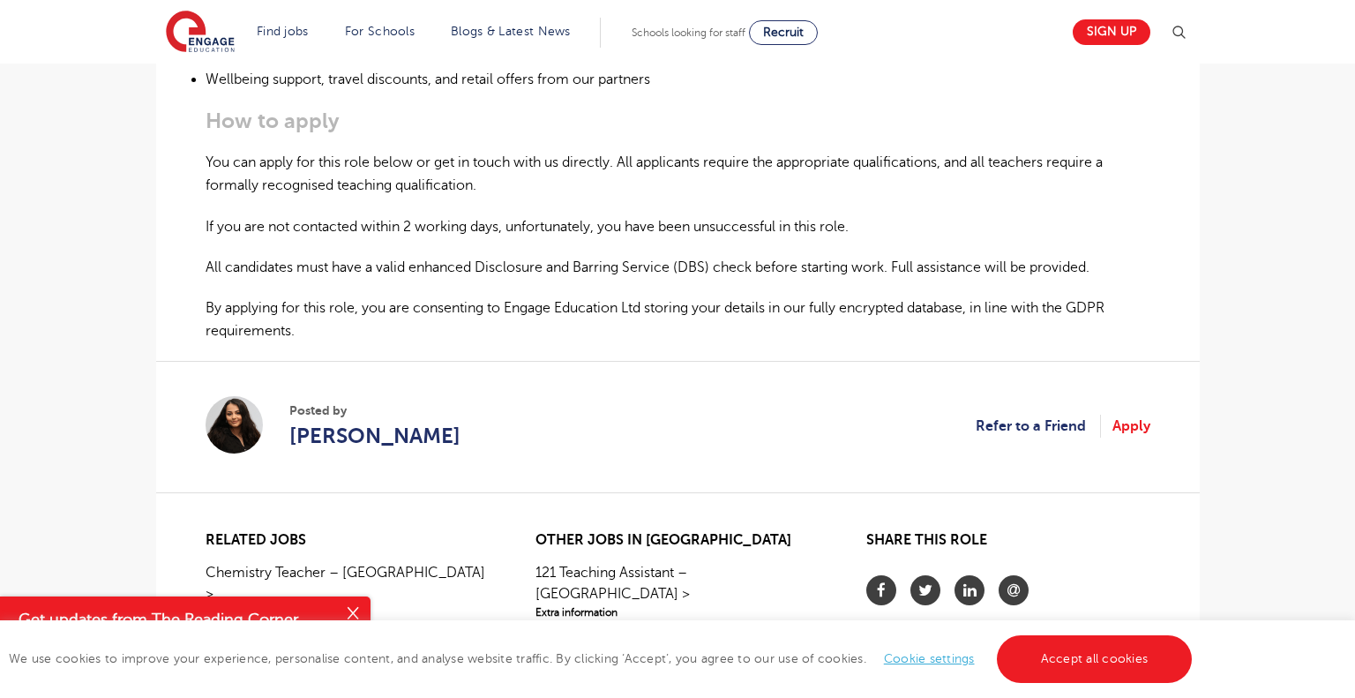
scroll to position [1064, 0]
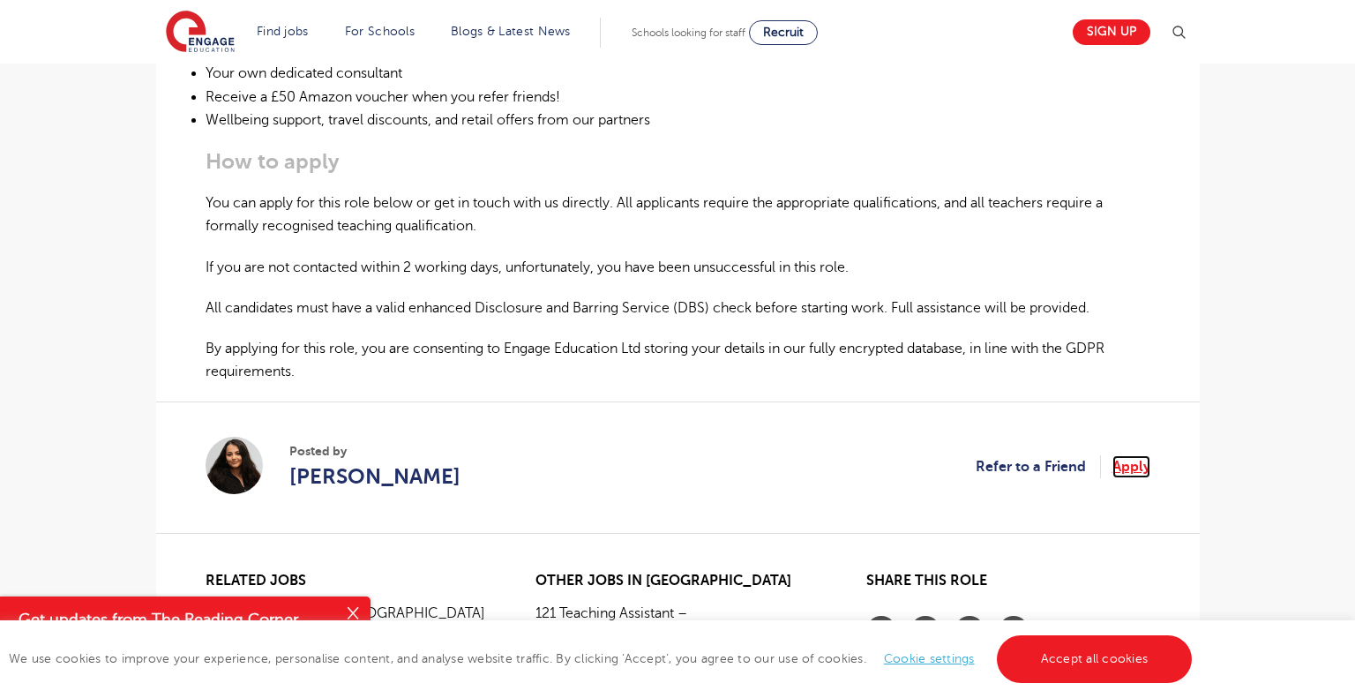
click at [1124, 467] on link "Apply" at bounding box center [1131, 466] width 38 height 23
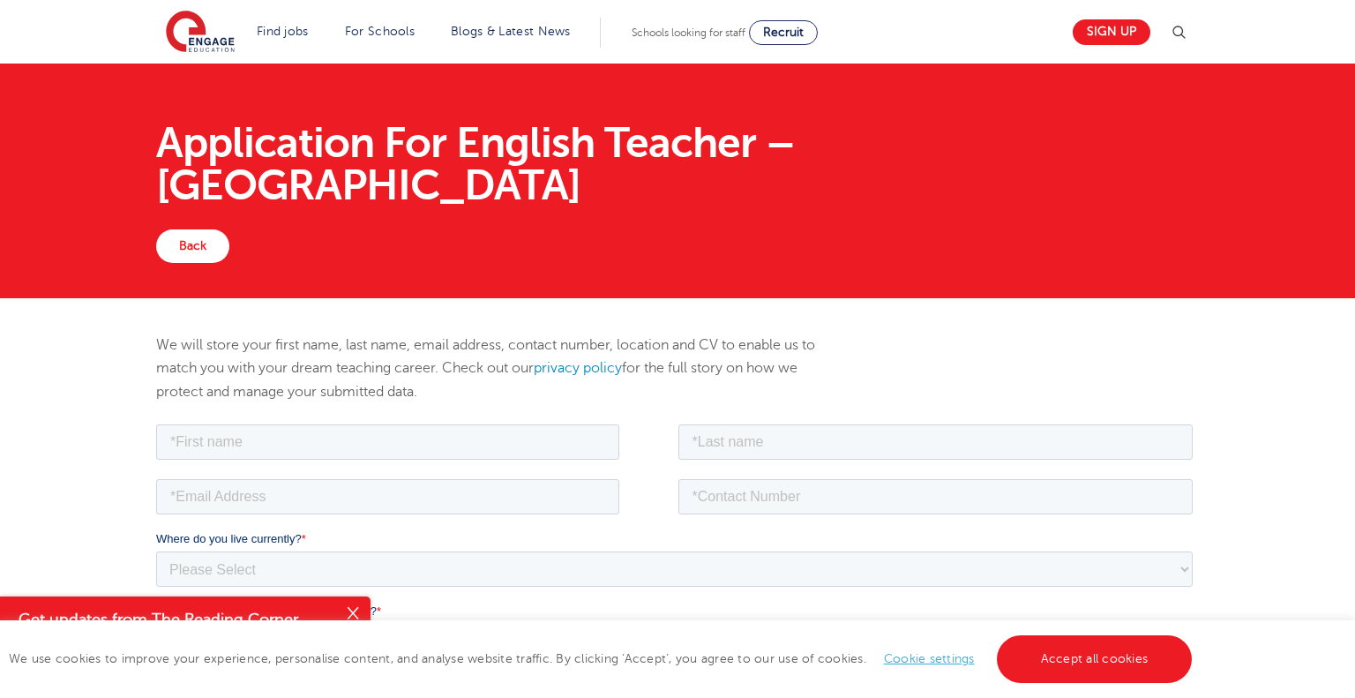
click at [352, 612] on button "Close" at bounding box center [352, 613] width 35 height 35
